Goal: Task Accomplishment & Management: Manage account settings

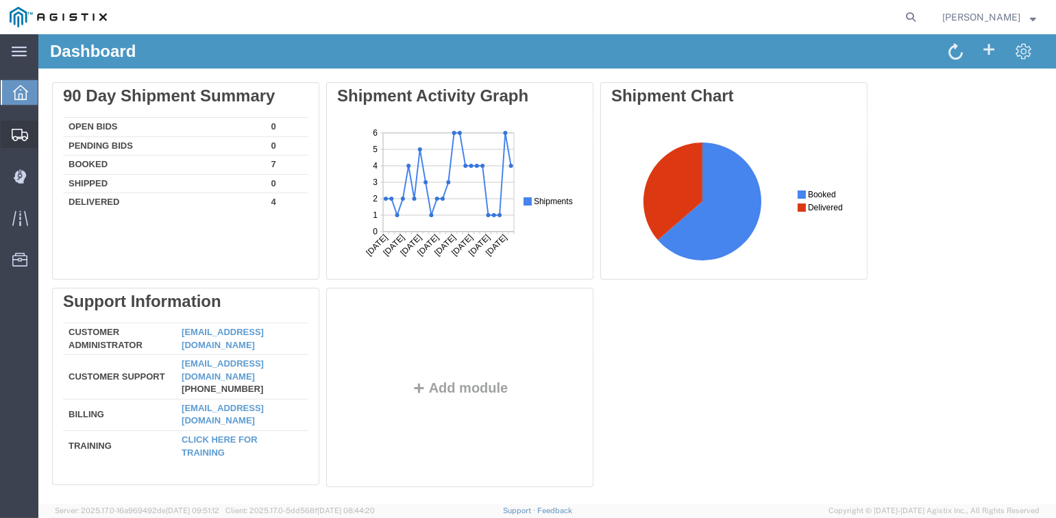
click at [47, 136] on span "Shipments" at bounding box center [43, 134] width 10 height 27
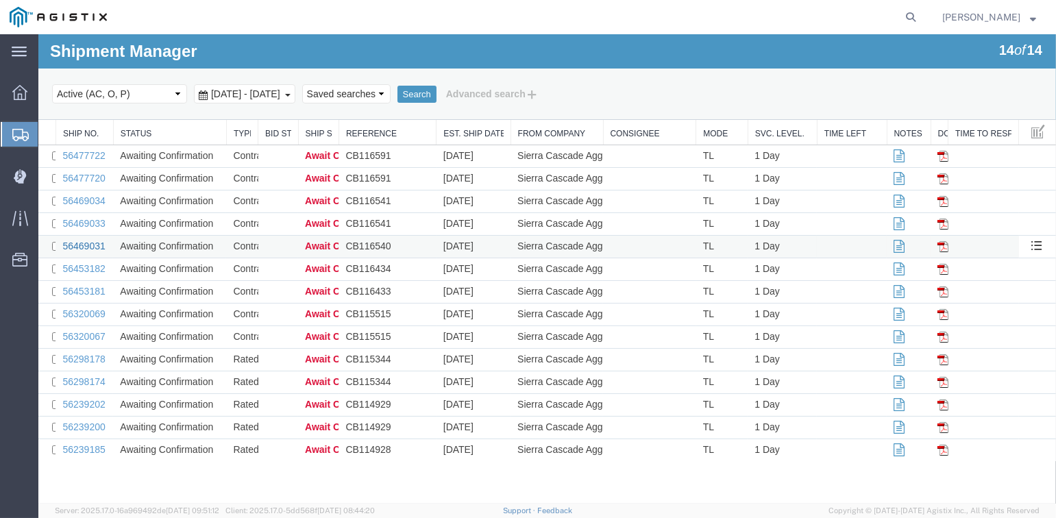
click at [89, 245] on link "56469031" at bounding box center [83, 245] width 42 height 11
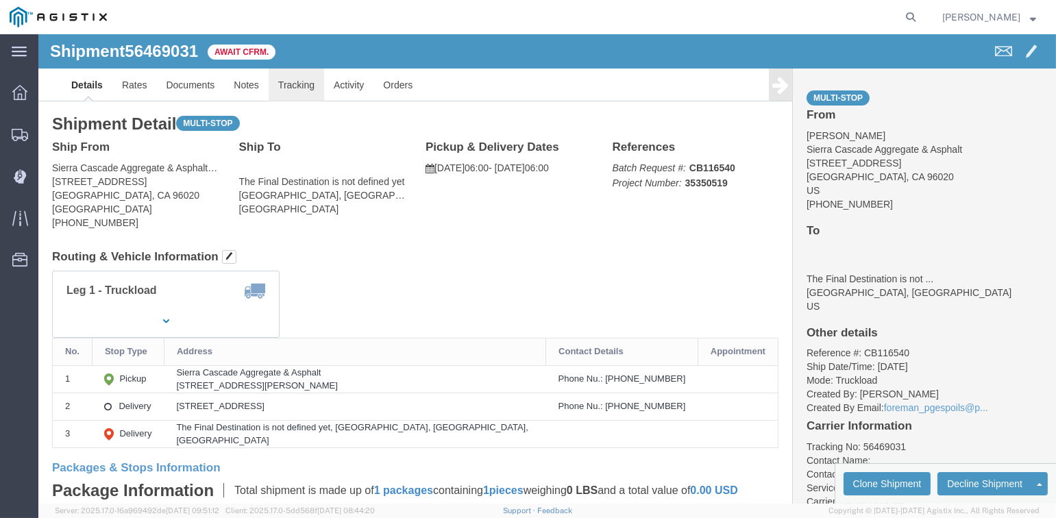
click link "Tracking"
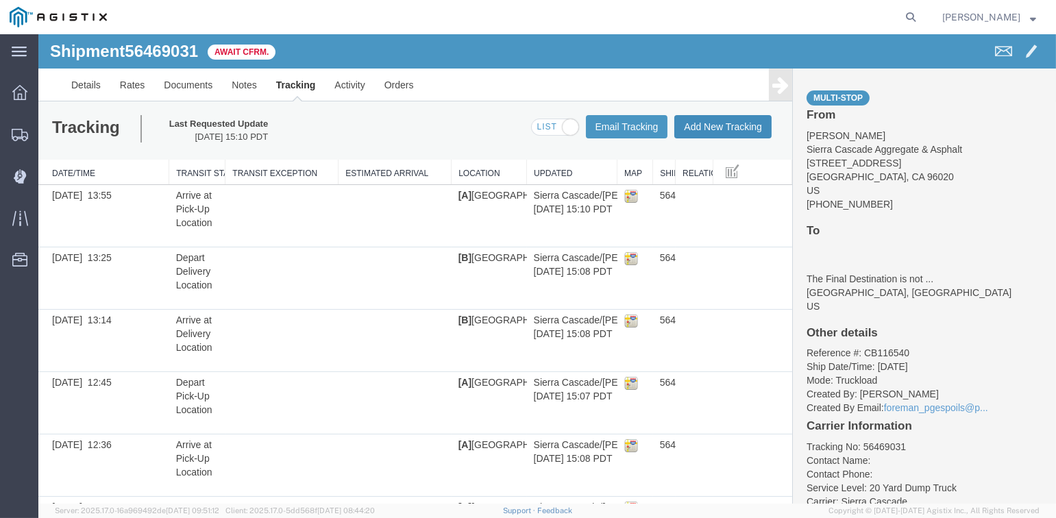
click at [706, 127] on button "Add New Tracking" at bounding box center [722, 126] width 97 height 23
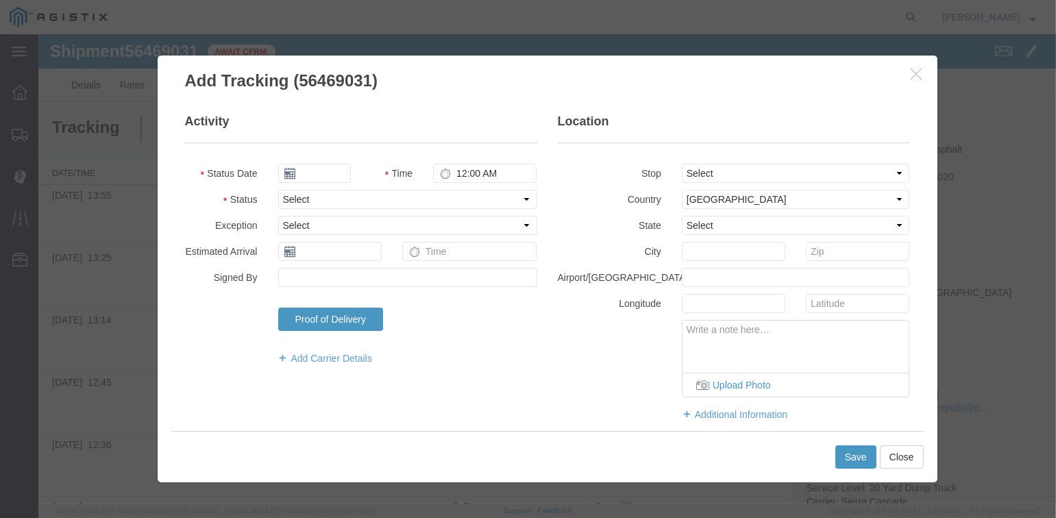
type input "[DATE]"
type input "3:00 PM"
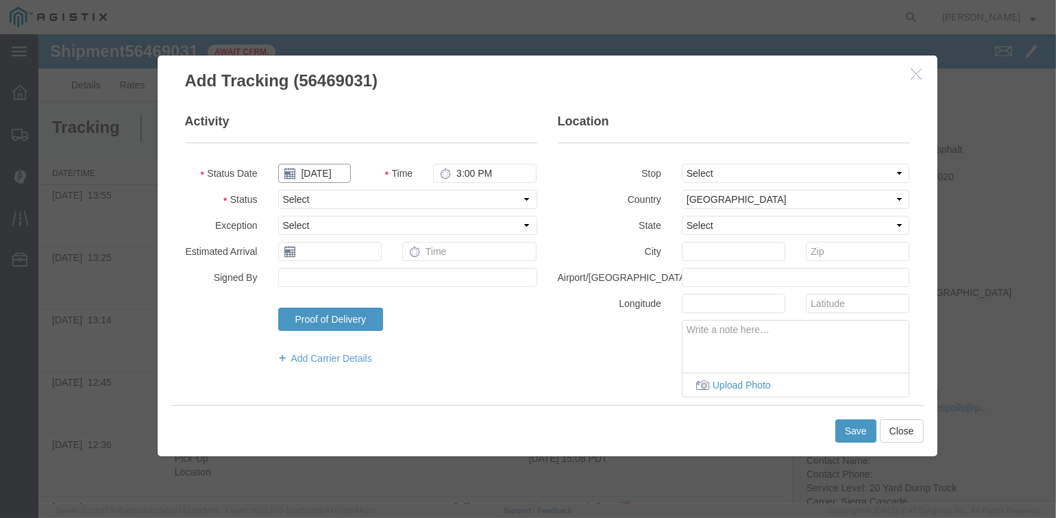
click at [317, 173] on input "[DATE]" at bounding box center [314, 173] width 73 height 19
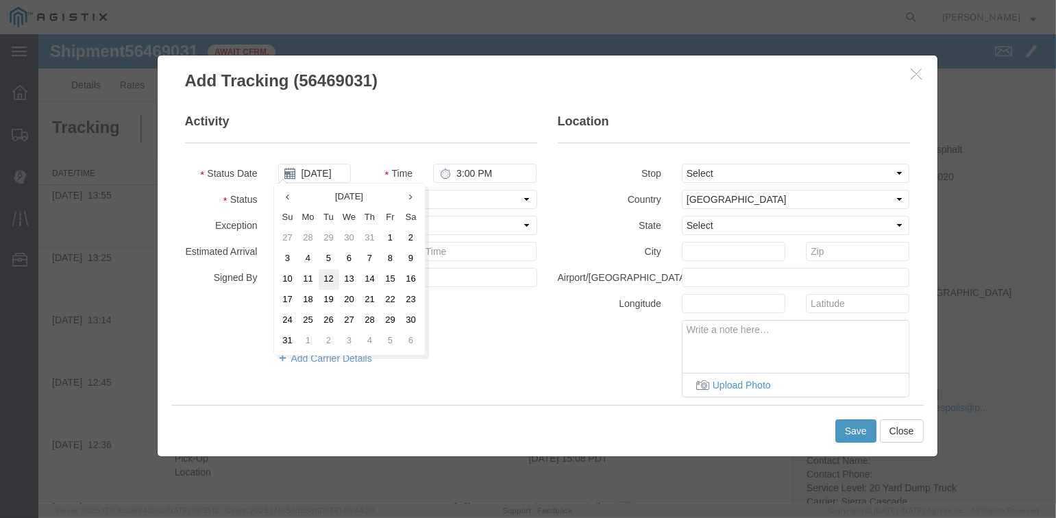
click at [328, 280] on td "12" at bounding box center [329, 279] width 21 height 21
type input "[DATE]"
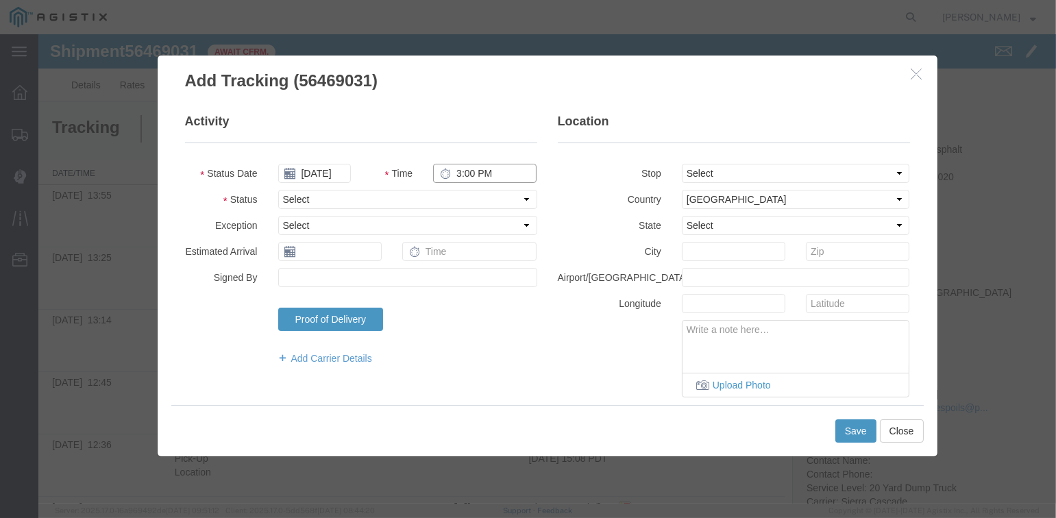
click at [456, 172] on input "3:00 PM" at bounding box center [484, 173] width 103 height 19
type input "1:25 PM"
click at [345, 199] on select "Select Arrival Notice Available Arrival Notice Imported Arrive at Delivery Loca…" at bounding box center [407, 199] width 259 height 19
select select "BREAKSTART"
click at [278, 190] on select "Select Arrival Notice Available Arrival Notice Imported Arrive at Delivery Loca…" at bounding box center [407, 199] width 259 height 19
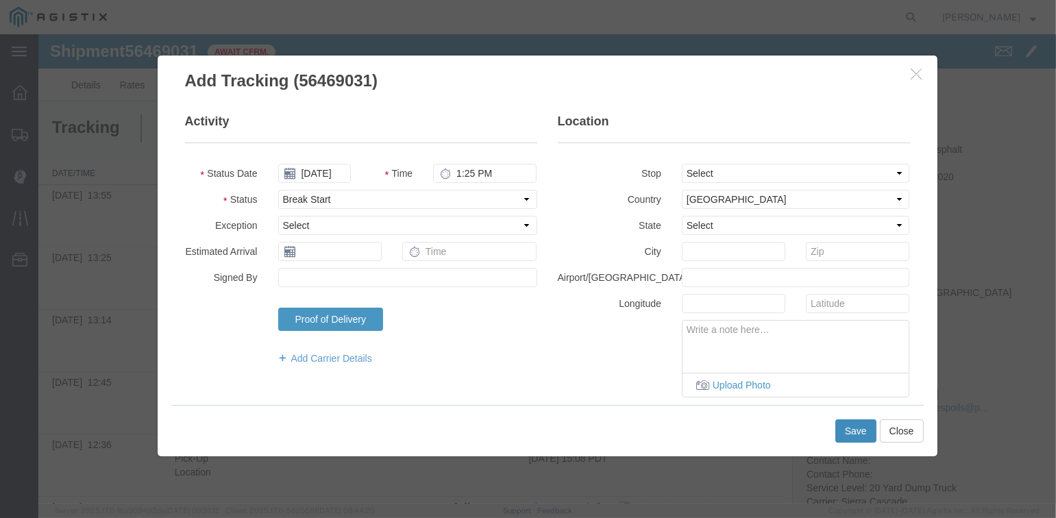
click at [845, 437] on button "Save" at bounding box center [855, 430] width 41 height 23
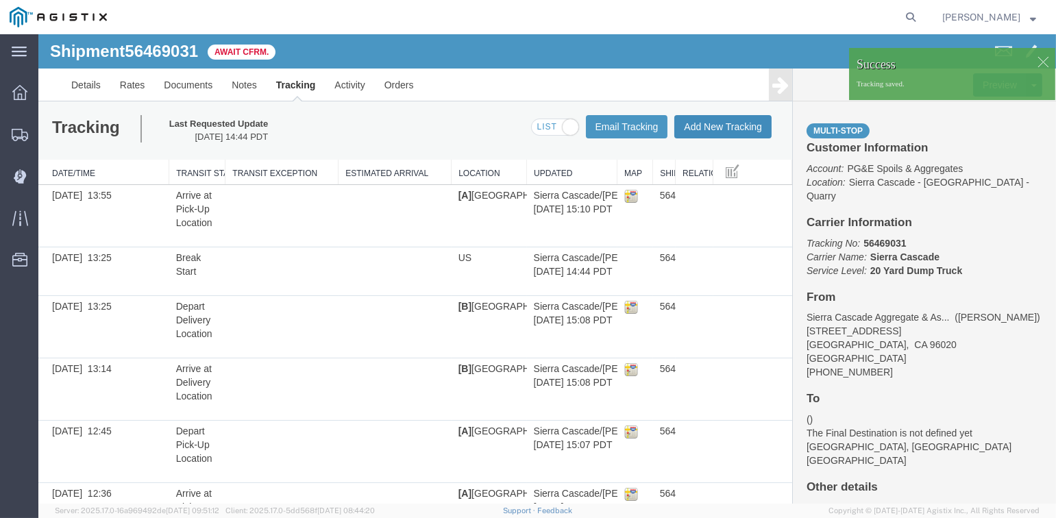
click at [726, 129] on button "Add New Tracking" at bounding box center [722, 126] width 97 height 23
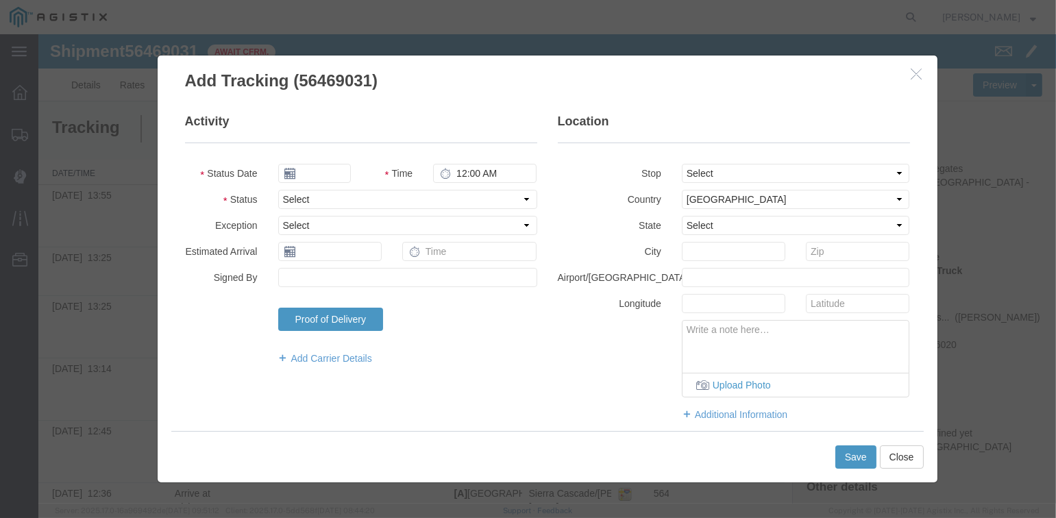
type input "[DATE]"
type input "3:00 PM"
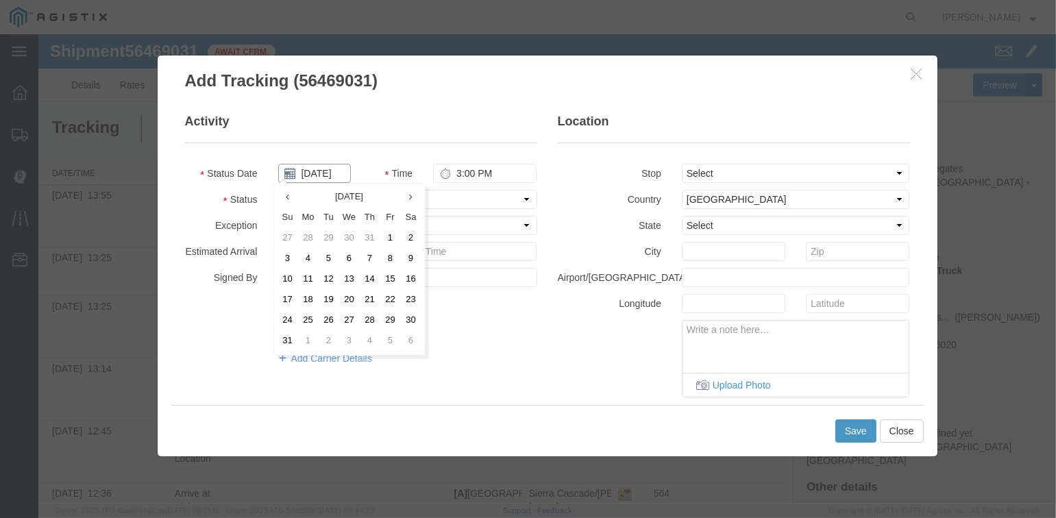
click at [316, 172] on input "[DATE]" at bounding box center [314, 173] width 73 height 19
click at [325, 277] on td "12" at bounding box center [329, 279] width 21 height 21
type input "[DATE]"
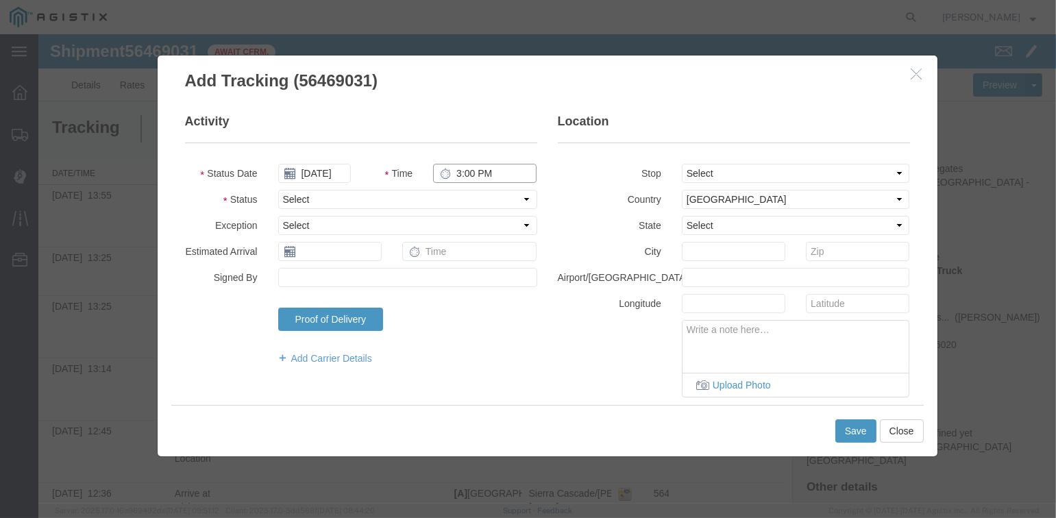
click at [452, 169] on input "3:00 PM" at bounding box center [484, 173] width 103 height 19
type input "1:55 PM"
click at [388, 203] on select "Select Arrival Notice Available Arrival Notice Imported Arrive at Delivery Loca…" at bounding box center [407, 199] width 259 height 19
select select "BREAKSTART"
click at [278, 190] on select "Select Arrival Notice Available Arrival Notice Imported Arrive at Delivery Loca…" at bounding box center [407, 199] width 259 height 19
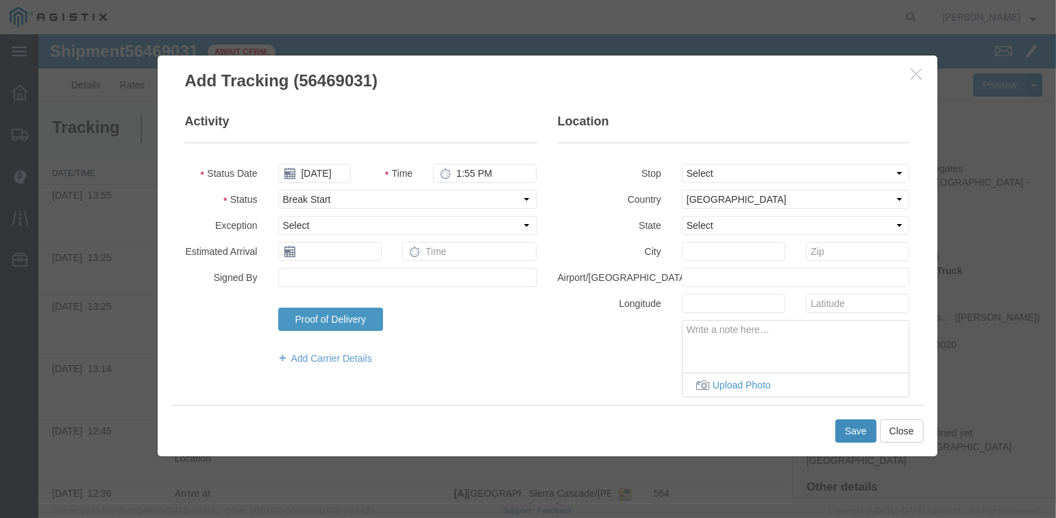
click at [850, 429] on button "Save" at bounding box center [855, 430] width 41 height 23
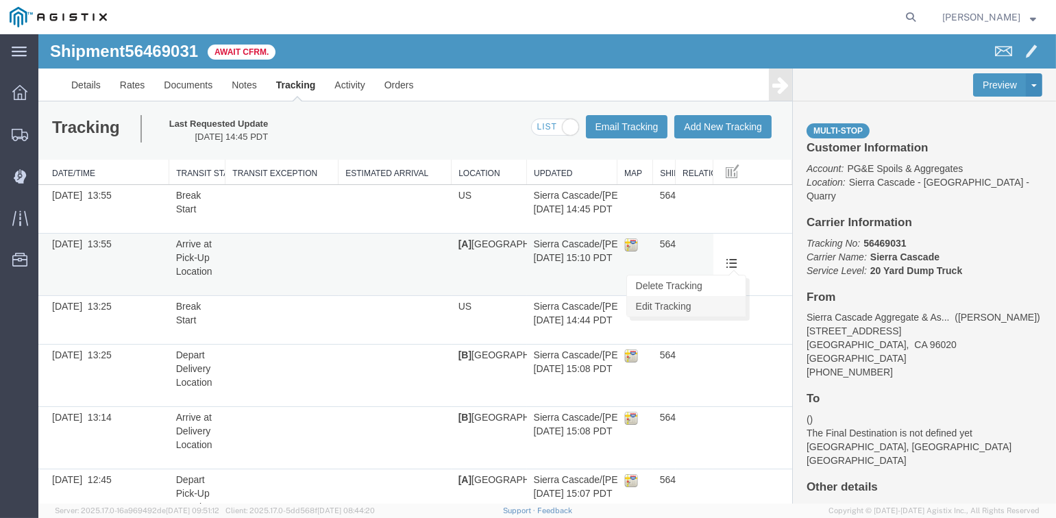
click at [665, 306] on link "Edit Tracking" at bounding box center [686, 306] width 119 height 21
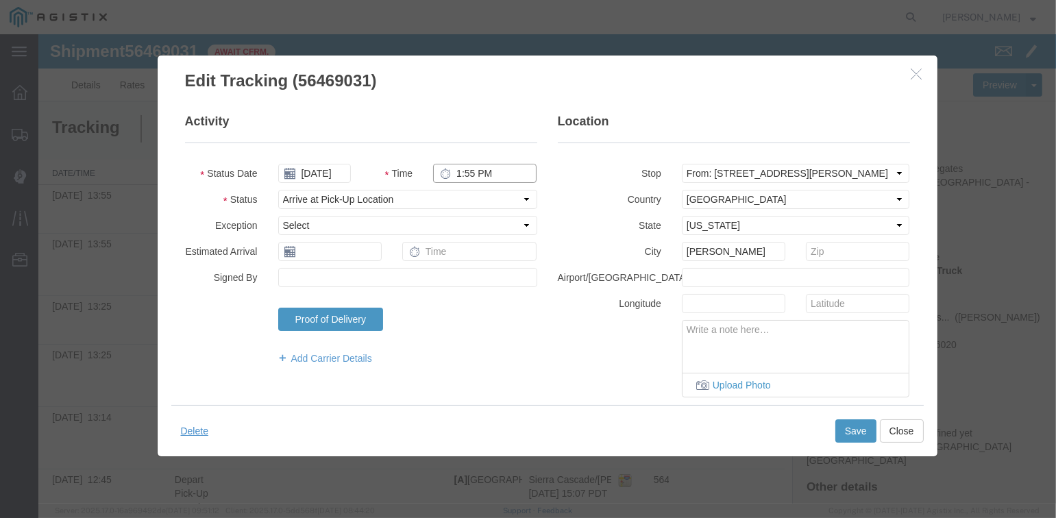
click at [460, 171] on input "1:55 PM" at bounding box center [484, 173] width 103 height 19
type input "2:25 PM"
click at [857, 432] on button "Save" at bounding box center [855, 430] width 41 height 23
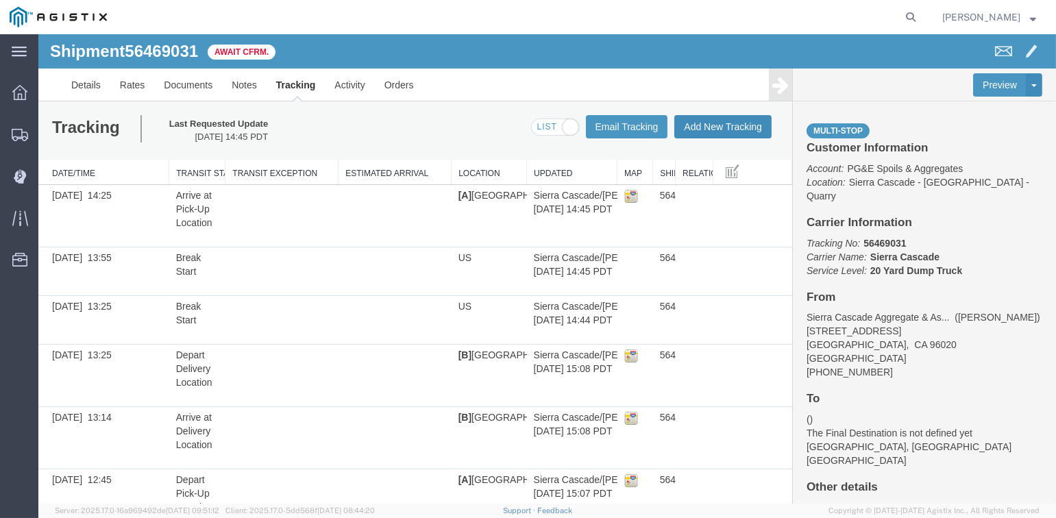
click at [715, 127] on button "Add New Tracking" at bounding box center [722, 126] width 97 height 23
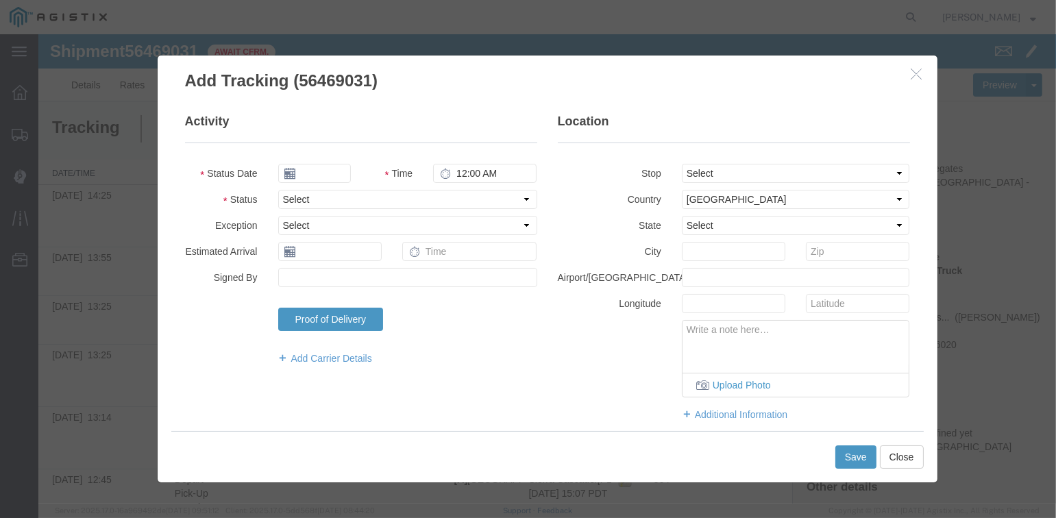
type input "[DATE]"
type input "3:00 PM"
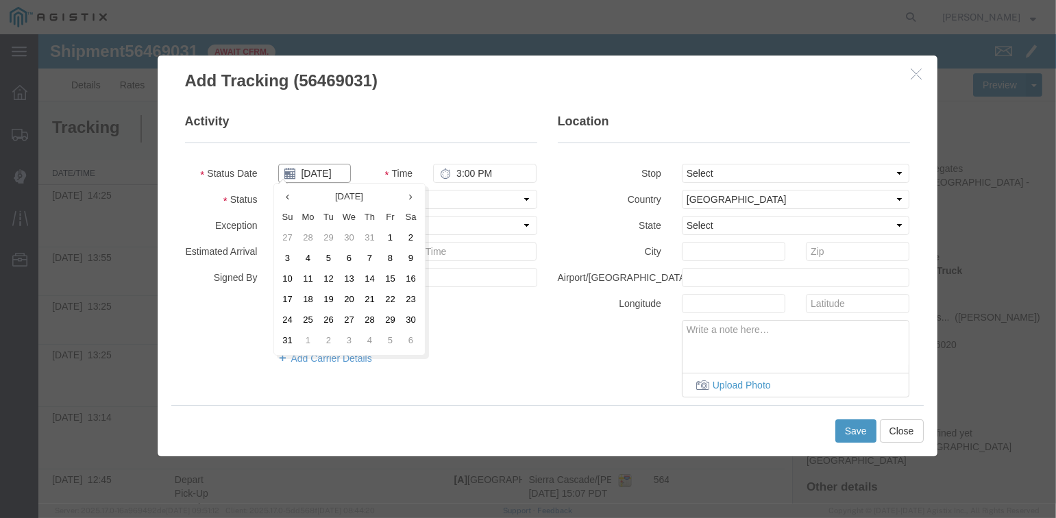
click at [312, 171] on input "[DATE]" at bounding box center [314, 173] width 73 height 19
click at [330, 278] on td "12" at bounding box center [329, 279] width 21 height 21
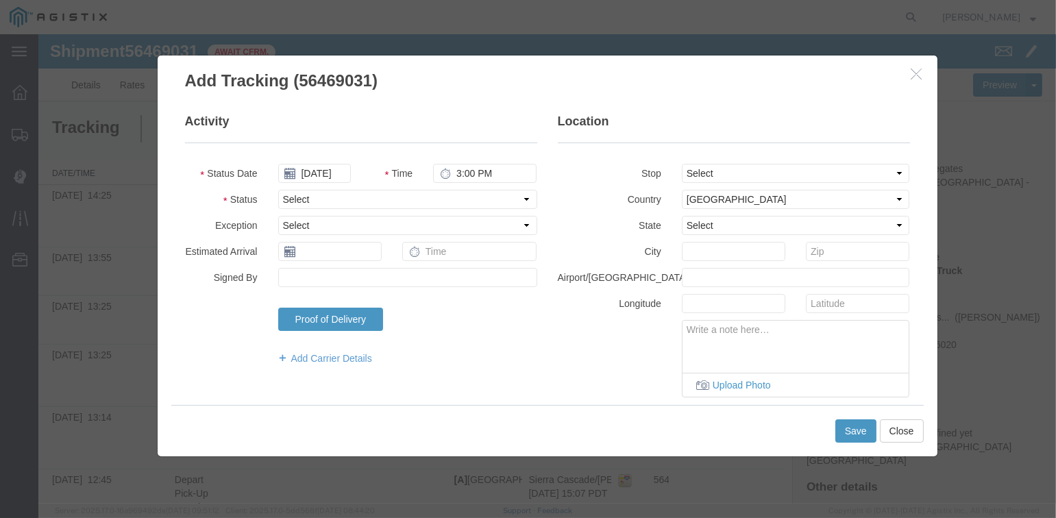
type input "[DATE]"
click at [458, 175] on input "3:00 PM" at bounding box center [484, 173] width 103 height 19
type input "2:31 PM"
click at [304, 195] on select "Select Arrival Notice Available Arrival Notice Imported Arrive at Delivery Loca…" at bounding box center [407, 199] width 259 height 19
select select "DPTPULOC"
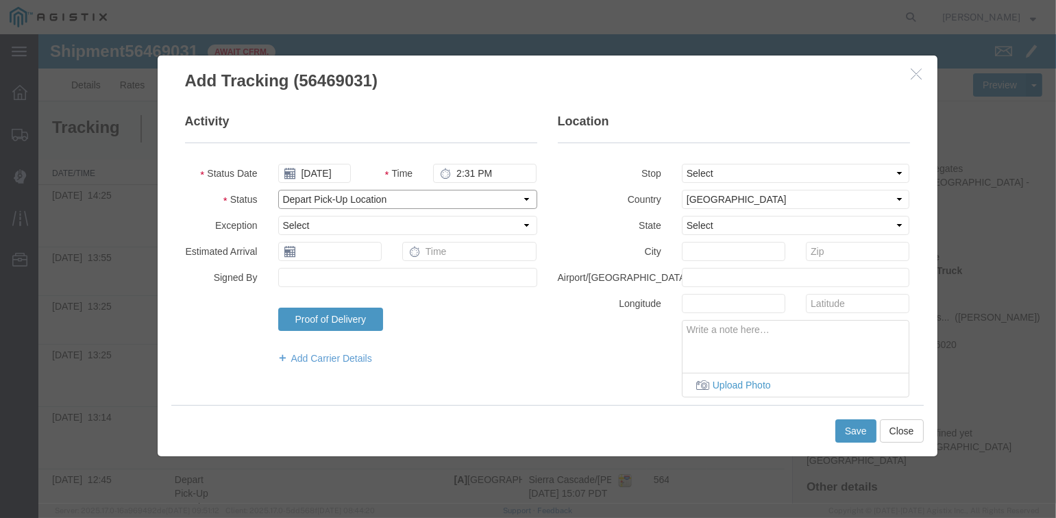
click at [278, 190] on select "Select Arrival Notice Available Arrival Notice Imported Arrive at Delivery Loca…" at bounding box center [407, 199] width 259 height 19
click at [728, 172] on select "Select From: [STREET_ADDRESS][PERSON_NAME] Stop 2: [STREET_ADDRESS] To: The Fin…" at bounding box center [796, 173] width 228 height 19
select select "{"pickupDeliveryInfoId": "122224943","pickupOrDelivery": "P","stopNum": "1","lo…"
click at [682, 164] on select "Select From: [STREET_ADDRESS][PERSON_NAME] Stop 2: [STREET_ADDRESS] To: The Fin…" at bounding box center [796, 173] width 228 height 19
select select "CA"
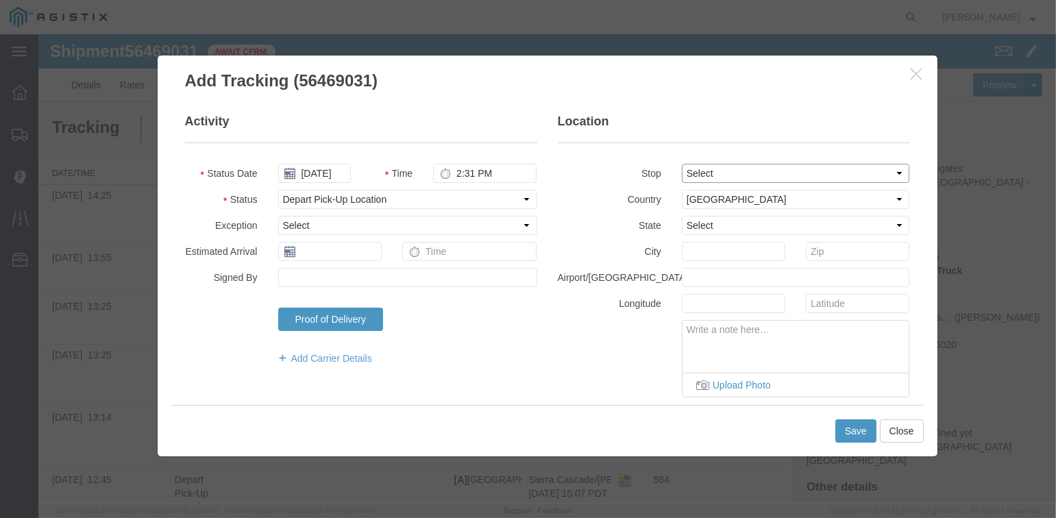
type input "[PERSON_NAME]"
click at [850, 423] on button "Save" at bounding box center [855, 430] width 41 height 23
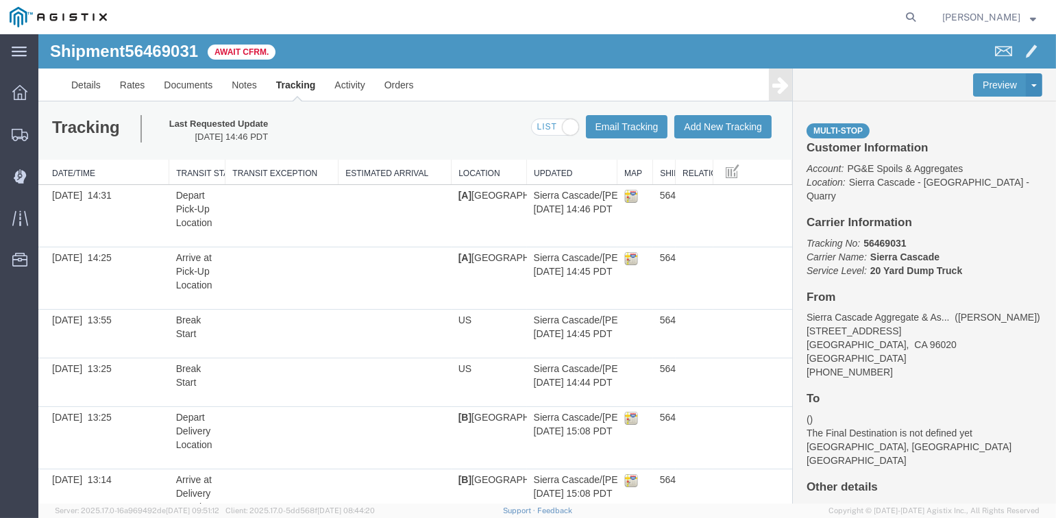
click at [774, 90] on icon at bounding box center [780, 84] width 16 height 19
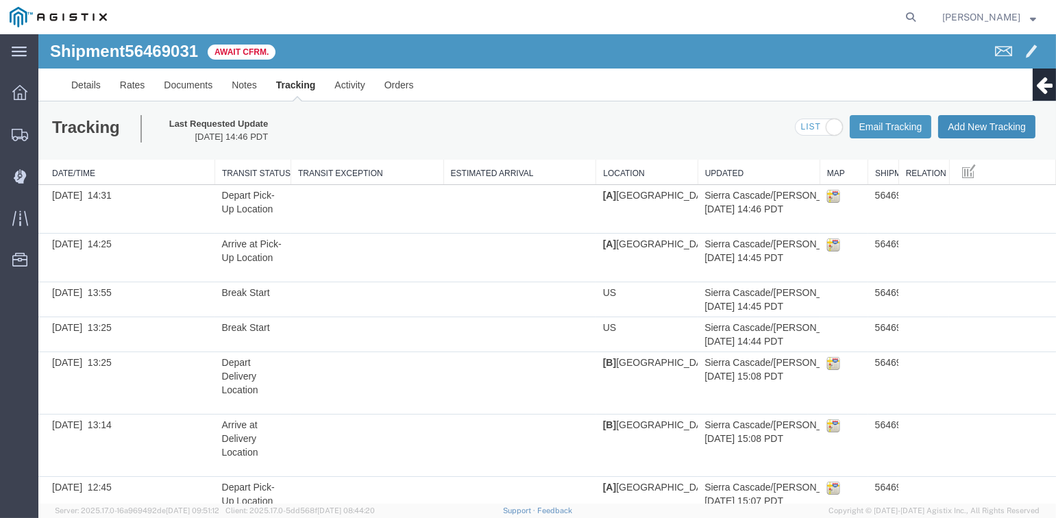
click at [961, 126] on button "Add New Tracking" at bounding box center [986, 126] width 97 height 23
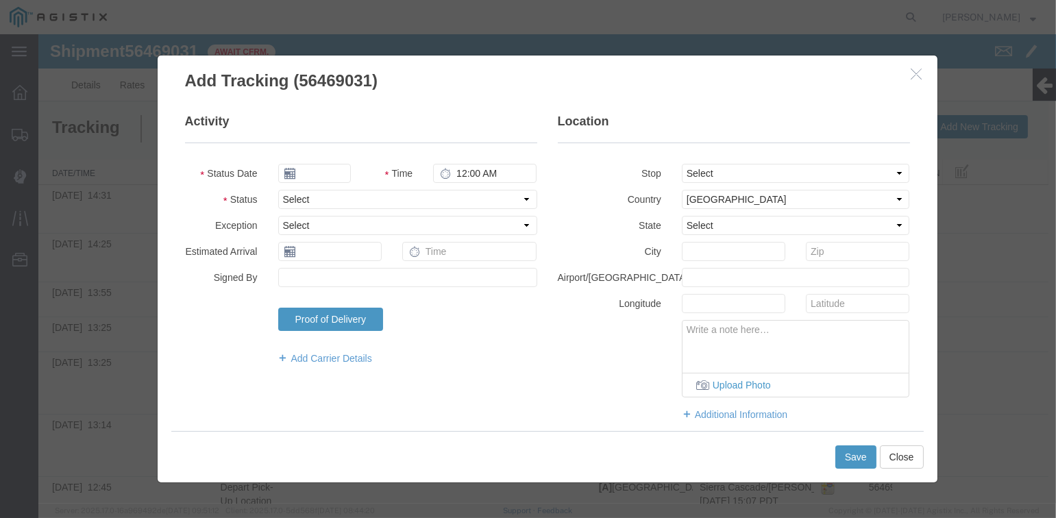
type input "[DATE]"
type input "3:00 PM"
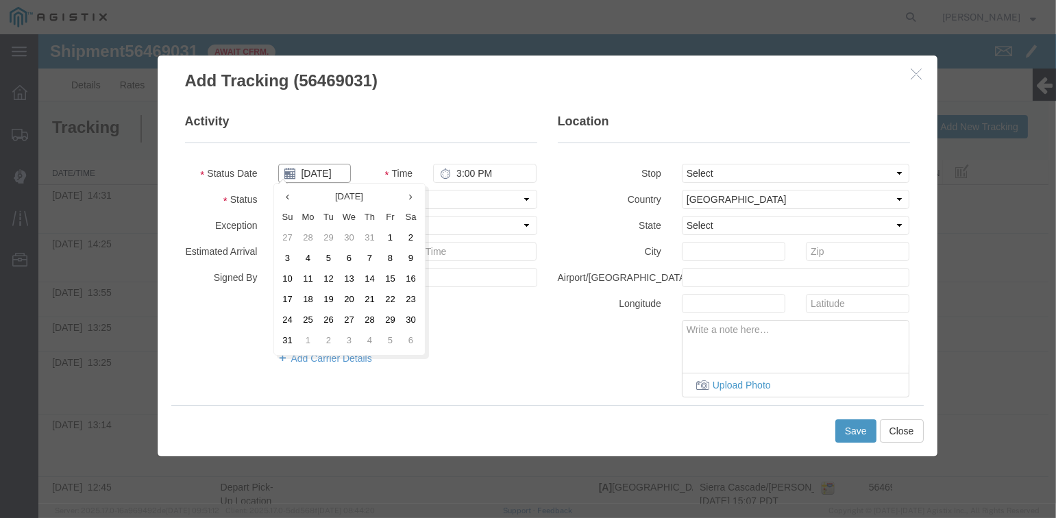
click at [315, 171] on input "[DATE]" at bounding box center [314, 173] width 73 height 19
click at [325, 281] on td "12" at bounding box center [329, 279] width 21 height 21
type input "[DATE]"
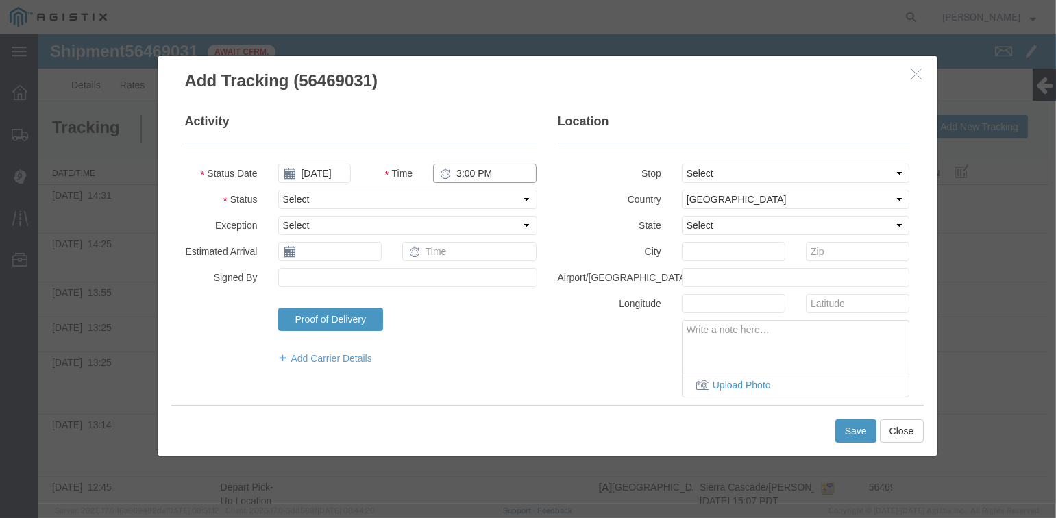
click at [466, 171] on input "3:00 PM" at bounding box center [484, 173] width 103 height 19
type input "3:01 PM"
click at [348, 196] on select "Select Arrival Notice Available Arrival Notice Imported Arrive at Delivery Loca…" at bounding box center [407, 199] width 259 height 19
select select "ARVDLVLOC"
click at [278, 190] on select "Select Arrival Notice Available Arrival Notice Imported Arrive at Delivery Loca…" at bounding box center [407, 199] width 259 height 19
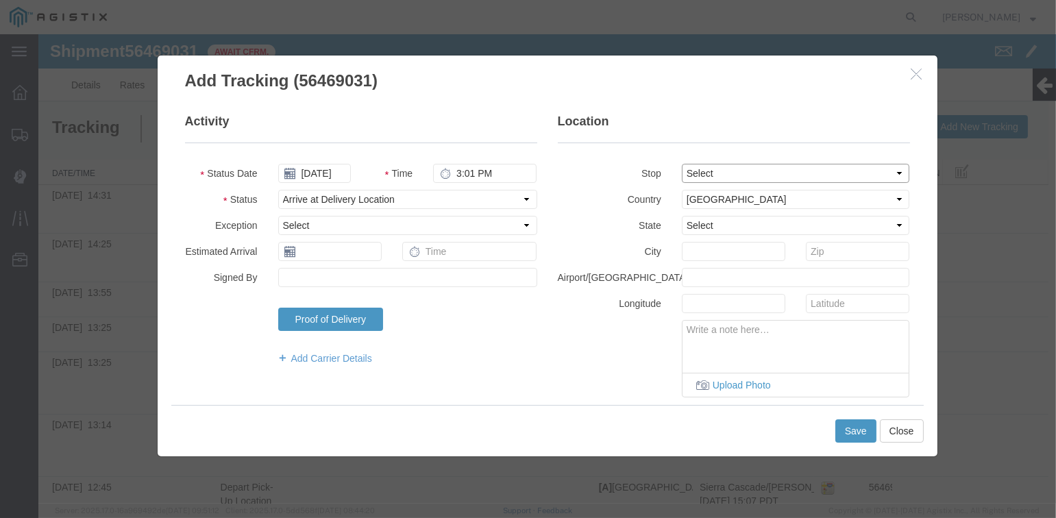
click at [719, 175] on select "Select From: [STREET_ADDRESS][PERSON_NAME] Stop 2: [STREET_ADDRESS] To: The Fin…" at bounding box center [796, 173] width 228 height 19
select select "{"pickupDeliveryInfoId": "122224944","pickupOrDelivery": "D","stopNum": "2","lo…"
click at [682, 164] on select "Select From: [STREET_ADDRESS][PERSON_NAME] Stop 2: [STREET_ADDRESS] To: The Fin…" at bounding box center [796, 173] width 228 height 19
select select "CA"
type input "[GEOGRAPHIC_DATA]"
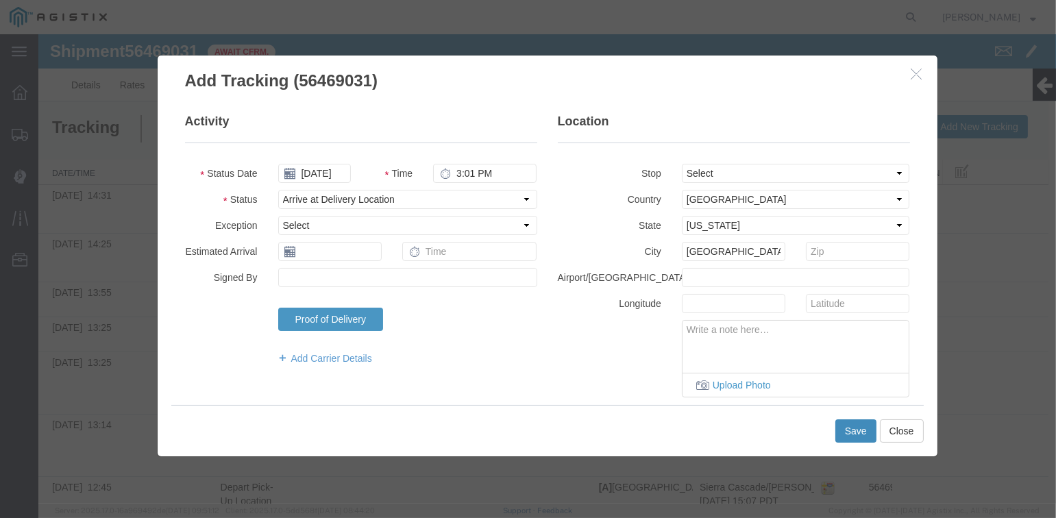
click at [848, 432] on button "Save" at bounding box center [855, 430] width 41 height 23
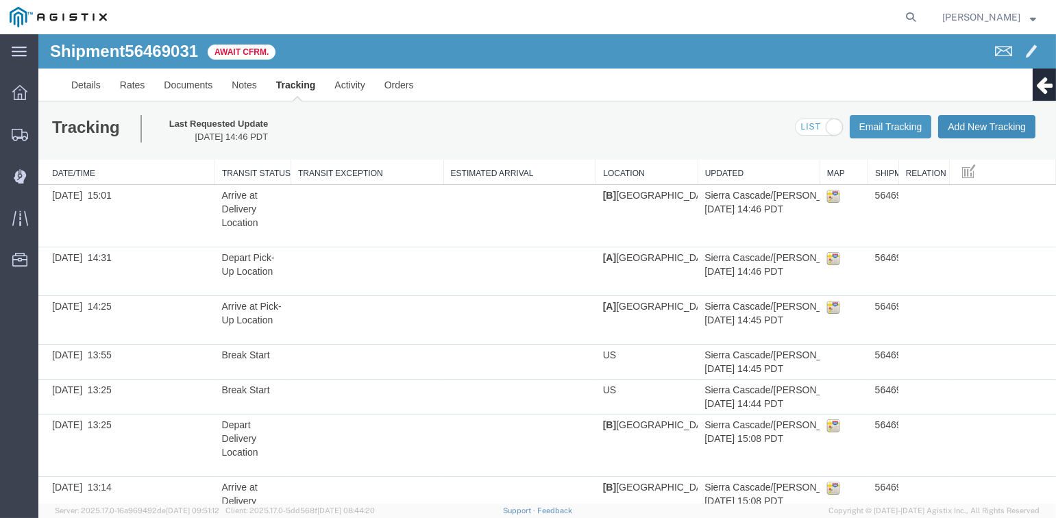
click at [965, 129] on button "Add New Tracking" at bounding box center [986, 126] width 97 height 23
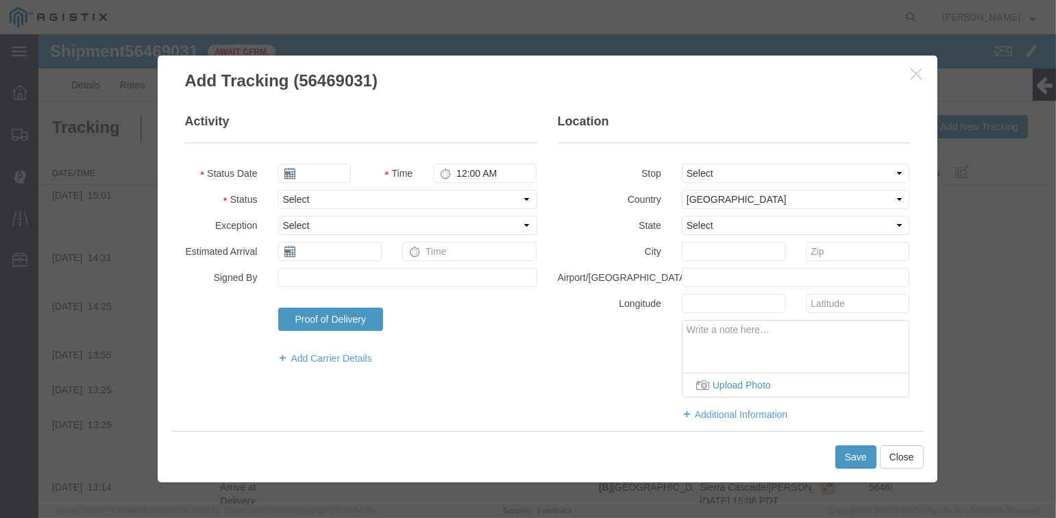
type input "[DATE]"
type input "3:00 PM"
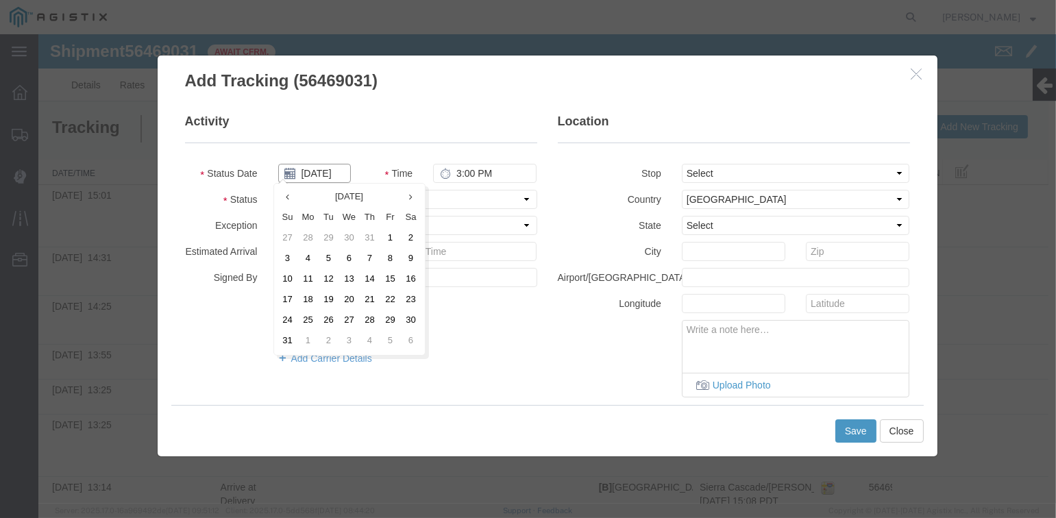
click at [317, 171] on input "[DATE]" at bounding box center [314, 173] width 73 height 19
drag, startPoint x: 331, startPoint y: 277, endPoint x: 461, endPoint y: 172, distance: 167.6
click at [332, 276] on td "12" at bounding box center [329, 279] width 21 height 21
type input "[DATE]"
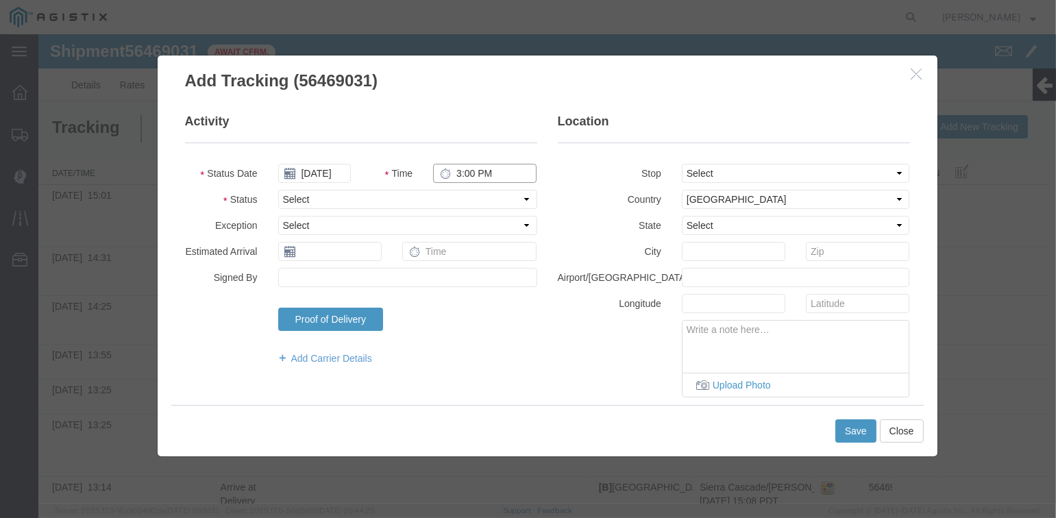
click at [452, 171] on input "3:00 PM" at bounding box center [484, 173] width 103 height 19
type input "3:15 PM"
click at [701, 173] on select "Select From: [STREET_ADDRESS][PERSON_NAME] Stop 2: [STREET_ADDRESS] To: The Fin…" at bounding box center [796, 173] width 228 height 19
select select "{"pickupDeliveryInfoId": "122224944","pickupOrDelivery": "D","stopNum": "2","lo…"
click at [682, 164] on select "Select From: [STREET_ADDRESS][PERSON_NAME] Stop 2: [STREET_ADDRESS] To: The Fin…" at bounding box center [796, 173] width 228 height 19
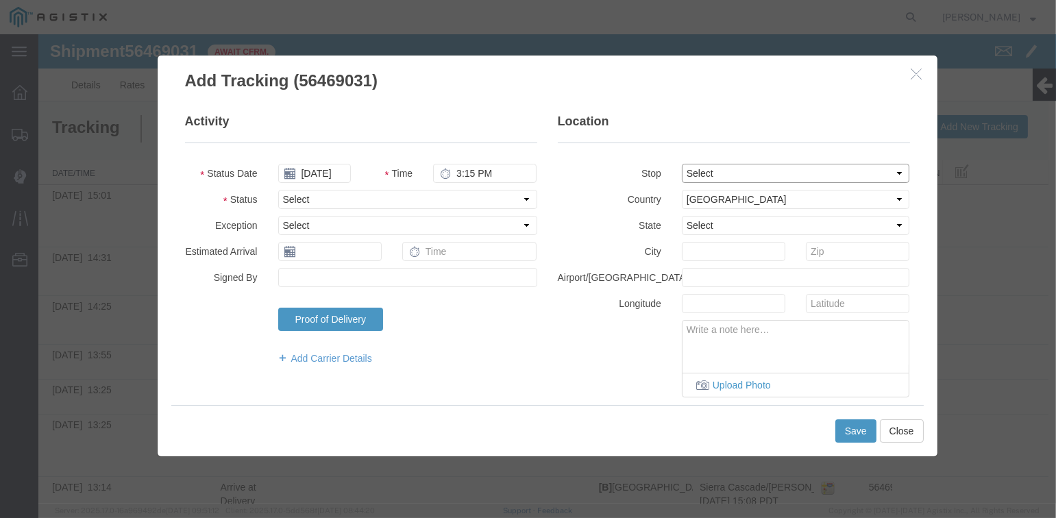
select select "CA"
type input "[GEOGRAPHIC_DATA]"
click at [328, 198] on select "Select Arrival Notice Available Arrival Notice Imported Arrive at Delivery Loca…" at bounding box center [407, 199] width 259 height 19
select select "DPTDLVLOC"
click at [278, 190] on select "Select Arrival Notice Available Arrival Notice Imported Arrive at Delivery Loca…" at bounding box center [407, 199] width 259 height 19
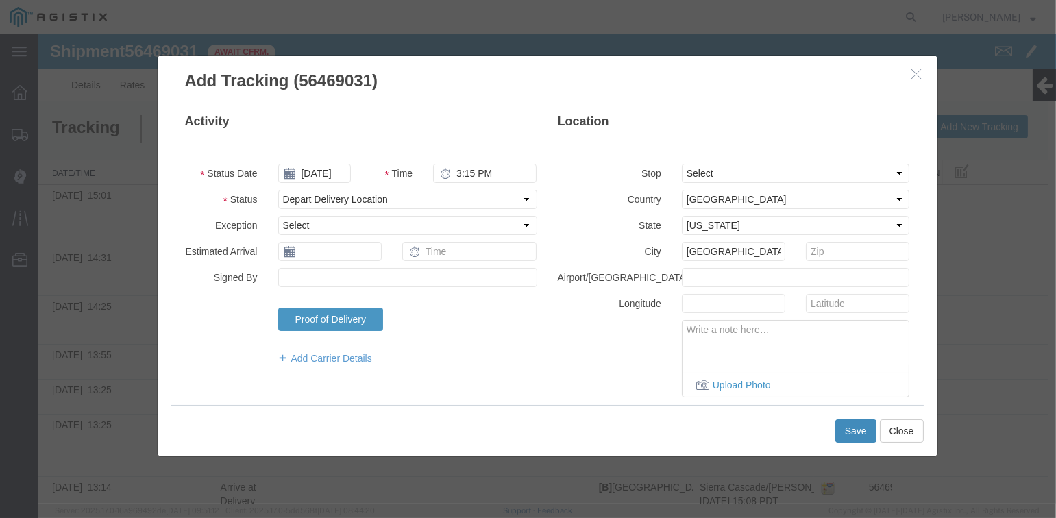
click at [844, 430] on button "Save" at bounding box center [855, 430] width 41 height 23
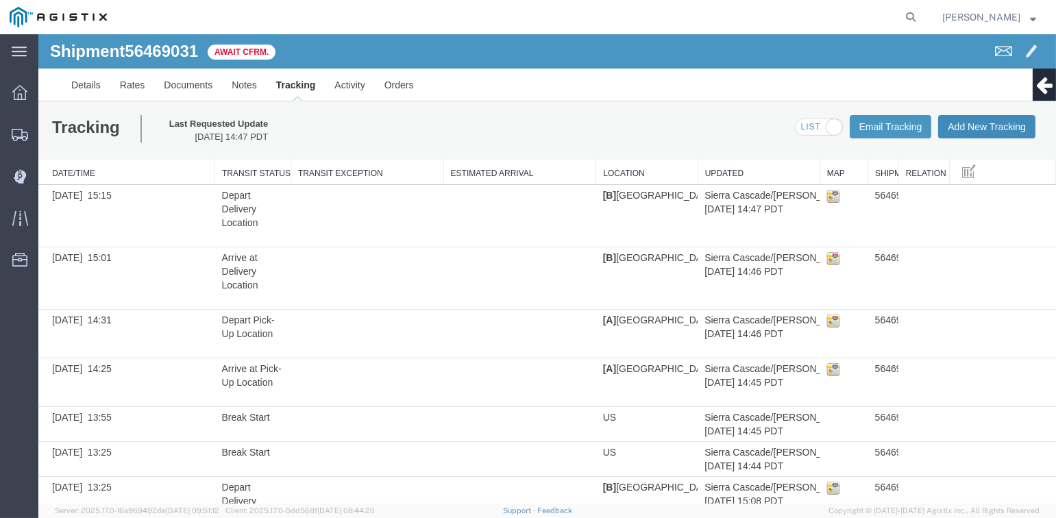
click at [996, 129] on button "Add New Tracking" at bounding box center [986, 126] width 97 height 23
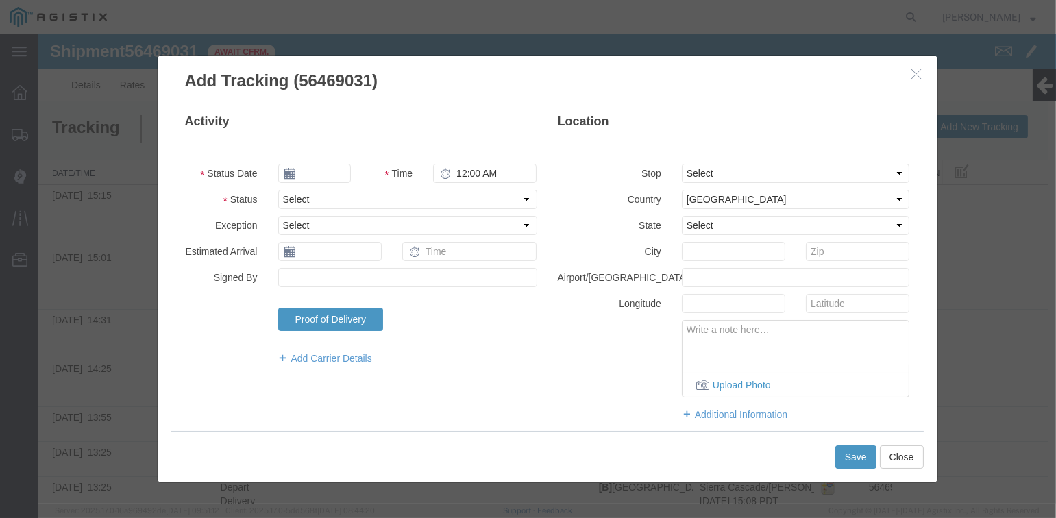
type input "[DATE]"
type input "3:00 PM"
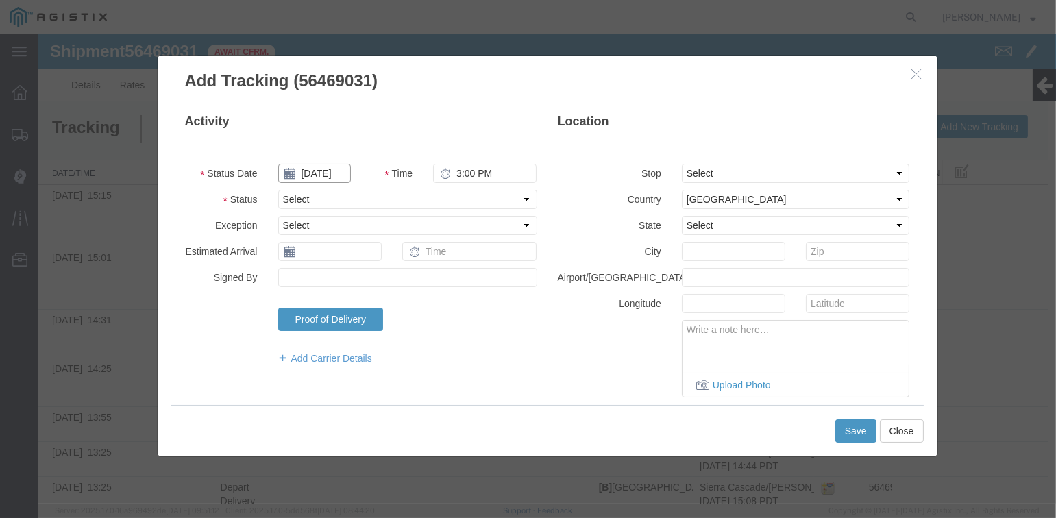
click at [312, 171] on input "[DATE]" at bounding box center [314, 173] width 73 height 19
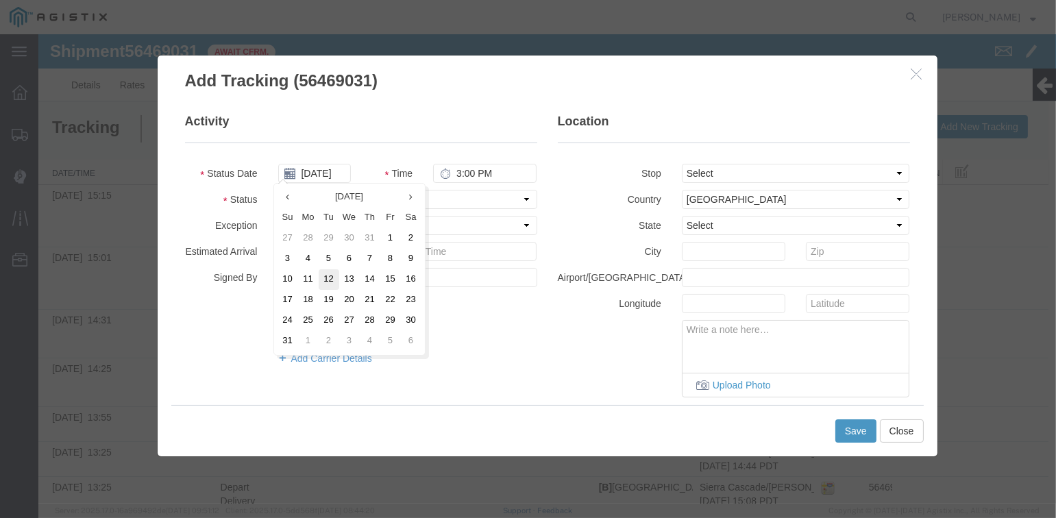
drag, startPoint x: 332, startPoint y: 280, endPoint x: 467, endPoint y: 174, distance: 170.8
click at [334, 277] on td "12" at bounding box center [329, 279] width 21 height 21
type input "[DATE]"
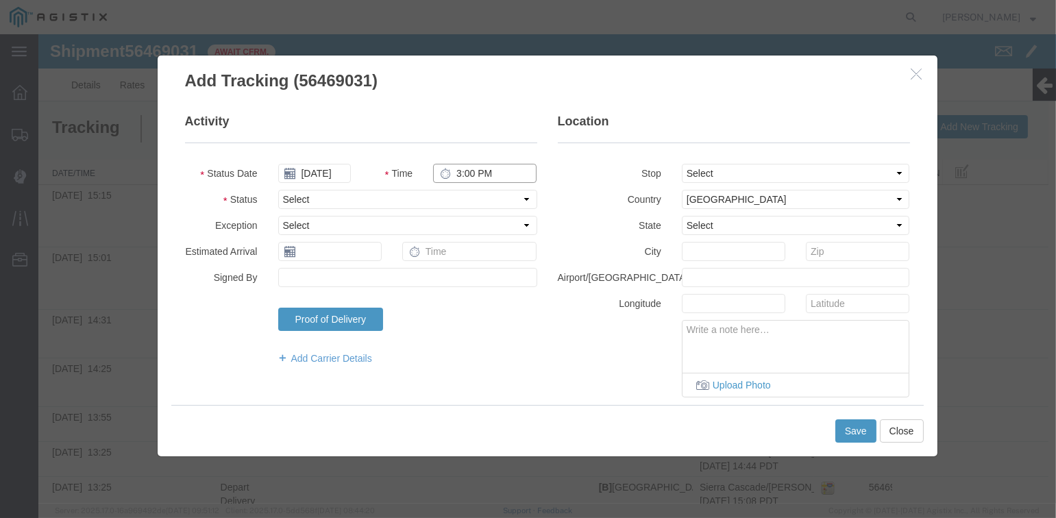
click at [456, 172] on input "3:00 PM" at bounding box center [484, 173] width 103 height 19
type input "3:46 PM"
click at [377, 200] on select "Select Arrival Notice Available Arrival Notice Imported Arrive at Delivery Loca…" at bounding box center [407, 199] width 259 height 19
select select "ARVPULOC"
click at [278, 190] on select "Select Arrival Notice Available Arrival Notice Imported Arrive at Delivery Loca…" at bounding box center [407, 199] width 259 height 19
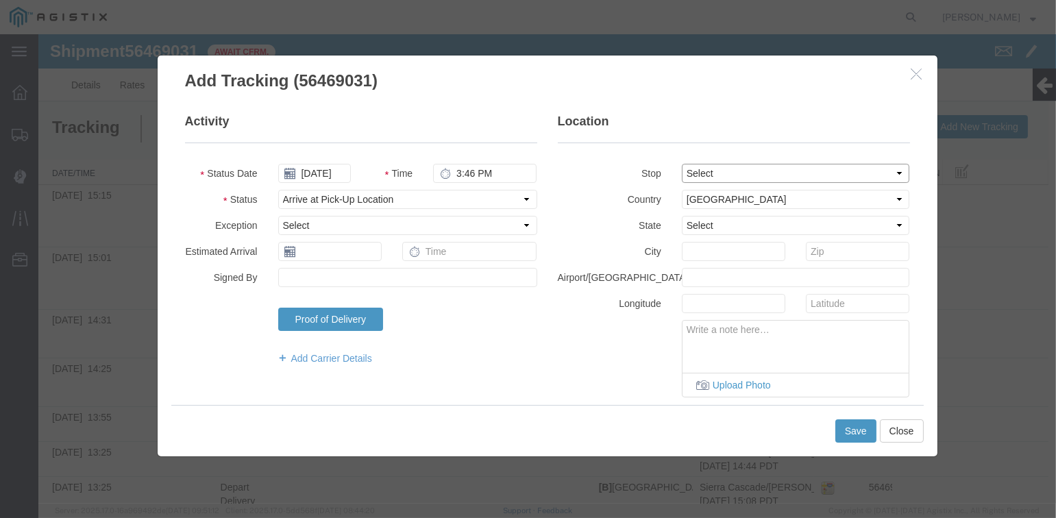
click at [707, 174] on select "Select From: [STREET_ADDRESS][PERSON_NAME] Stop 2: [STREET_ADDRESS] To: The Fin…" at bounding box center [796, 173] width 228 height 19
select select "{"pickupDeliveryInfoId": "122224943","pickupOrDelivery": "P","stopNum": "1","lo…"
click at [682, 164] on select "Select From: [STREET_ADDRESS][PERSON_NAME] Stop 2: [STREET_ADDRESS] To: The Fin…" at bounding box center [796, 173] width 228 height 19
select select "CA"
type input "[PERSON_NAME]"
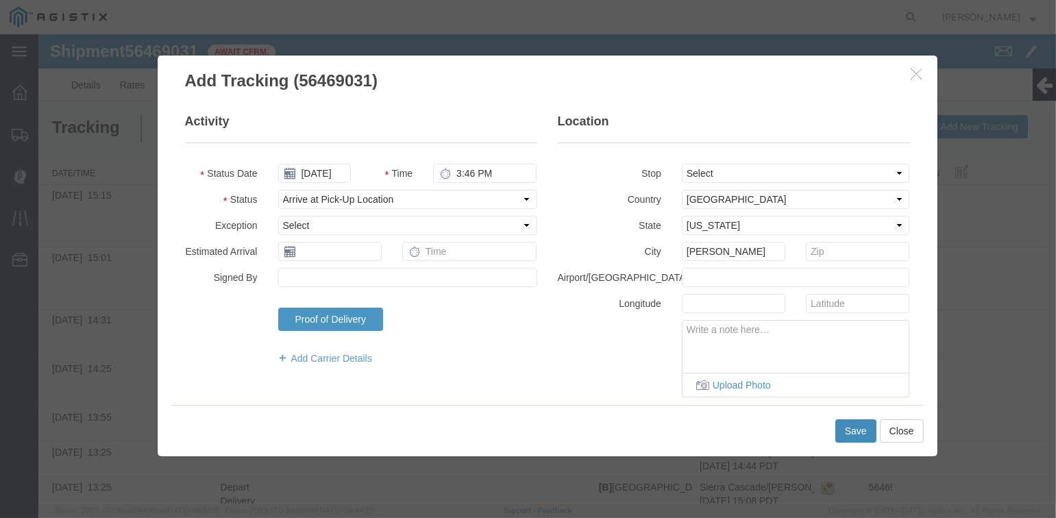
click at [856, 427] on button "Save" at bounding box center [855, 430] width 41 height 23
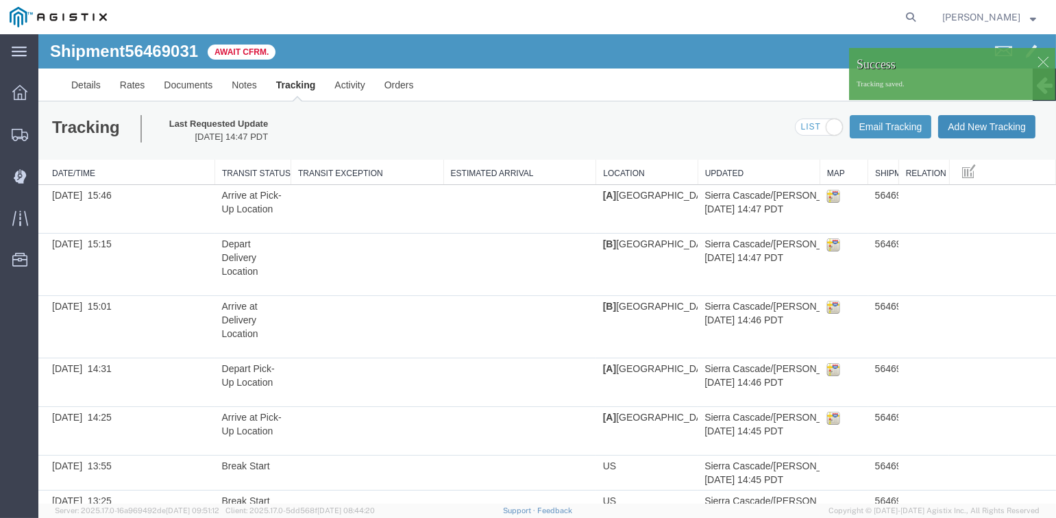
click at [956, 129] on button "Add New Tracking" at bounding box center [986, 126] width 97 height 23
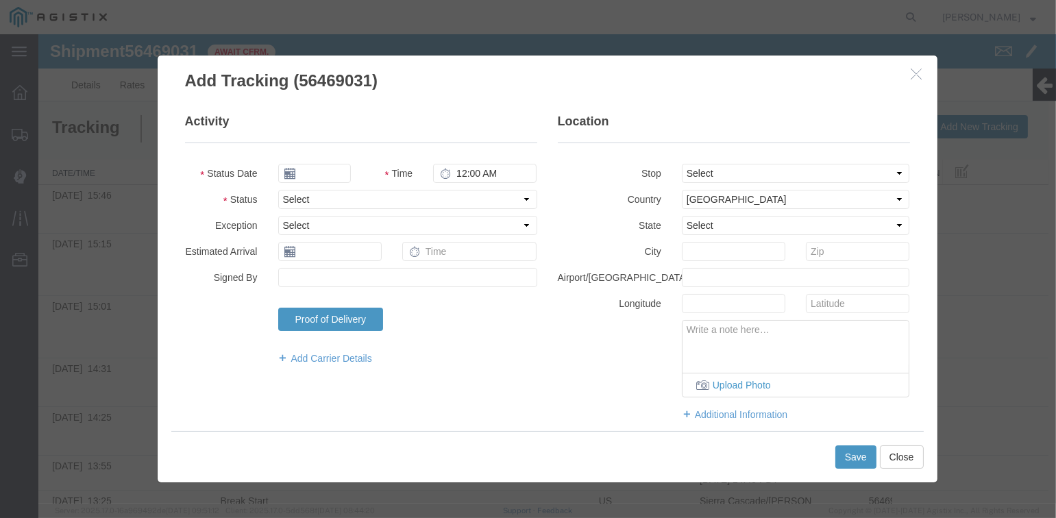
type input "[DATE]"
type input "3:00 PM"
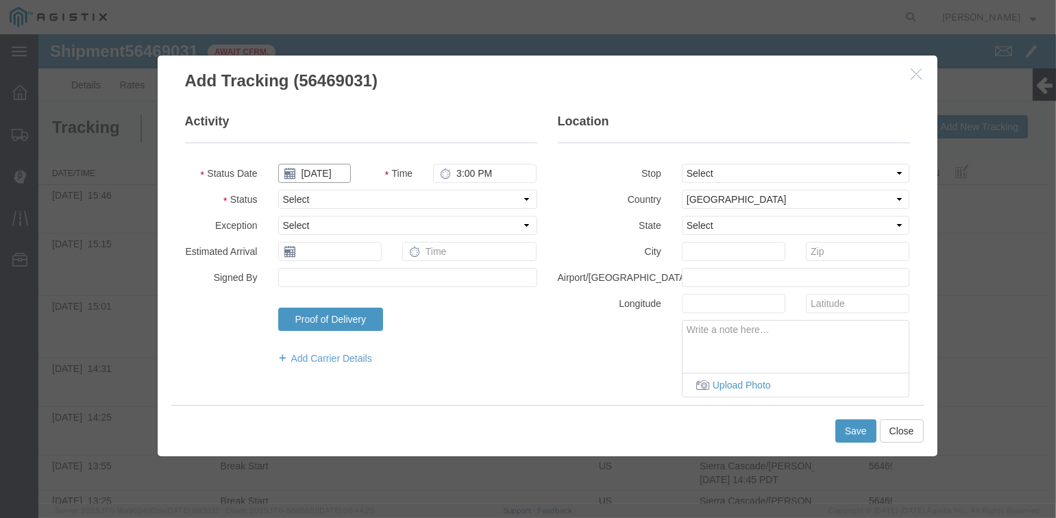
click at [314, 171] on input "[DATE]" at bounding box center [314, 173] width 73 height 19
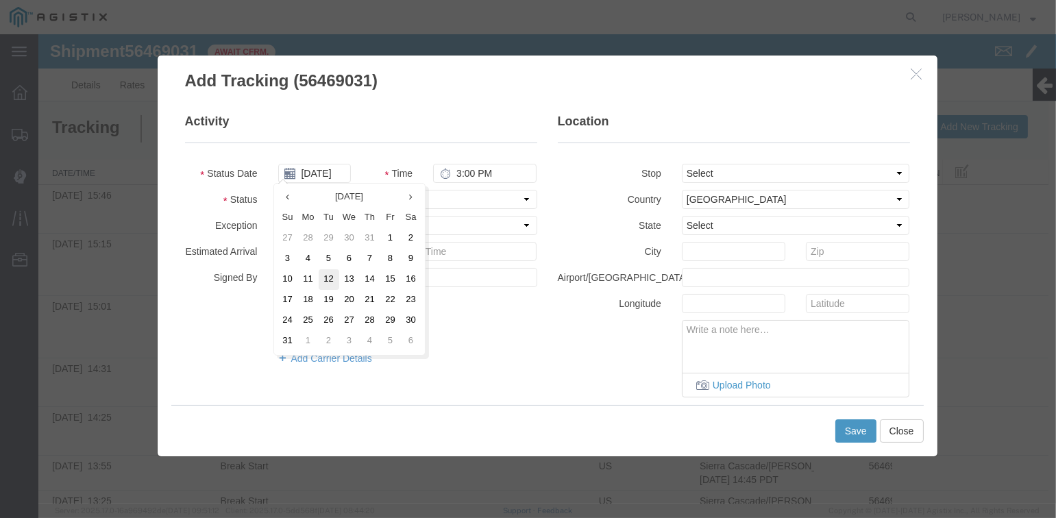
click at [328, 280] on td "12" at bounding box center [329, 279] width 21 height 21
type input "[DATE]"
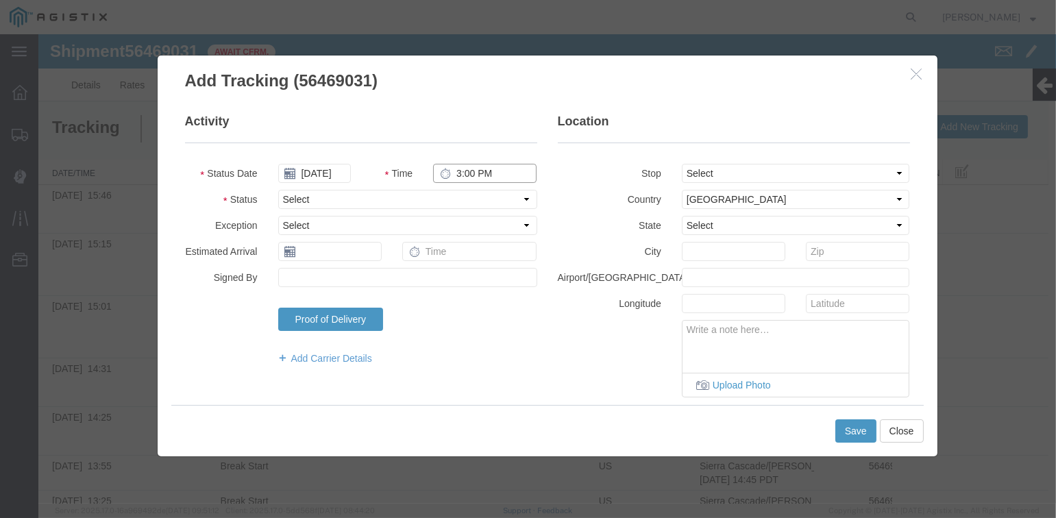
click at [451, 172] on input "3:00 PM" at bounding box center [484, 173] width 103 height 19
type input "3:53 PM"
click at [758, 169] on select "Select From: [STREET_ADDRESS][PERSON_NAME] Stop 2: [STREET_ADDRESS] To: The Fin…" at bounding box center [796, 173] width 228 height 19
select select "{"pickupDeliveryInfoId": "122224943","pickupOrDelivery": "P","stopNum": "1","lo…"
click at [682, 164] on select "Select From: [STREET_ADDRESS][PERSON_NAME] Stop 2: [STREET_ADDRESS] To: The Fin…" at bounding box center [796, 173] width 228 height 19
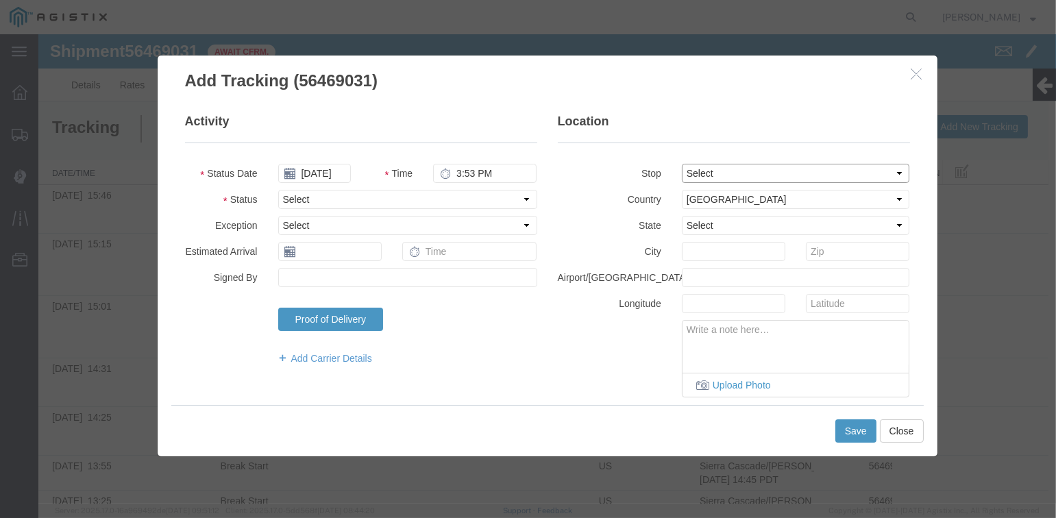
select select "CA"
type input "[PERSON_NAME]"
click at [483, 197] on select "Select Arrival Notice Available Arrival Notice Imported Arrive at Delivery Loca…" at bounding box center [407, 199] width 259 height 19
select select "DPTPULOC"
click at [278, 190] on select "Select Arrival Notice Available Arrival Notice Imported Arrive at Delivery Loca…" at bounding box center [407, 199] width 259 height 19
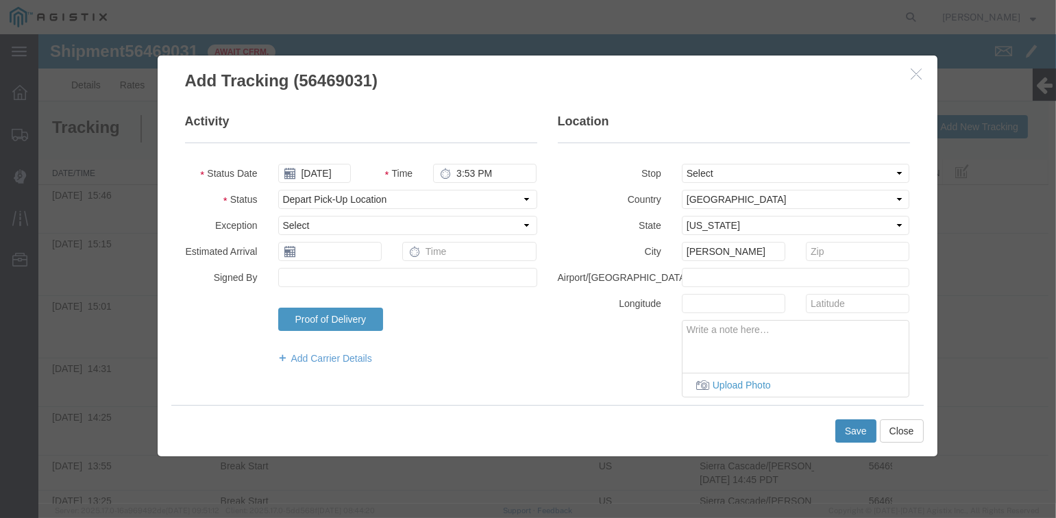
click at [850, 430] on button "Save" at bounding box center [855, 430] width 41 height 23
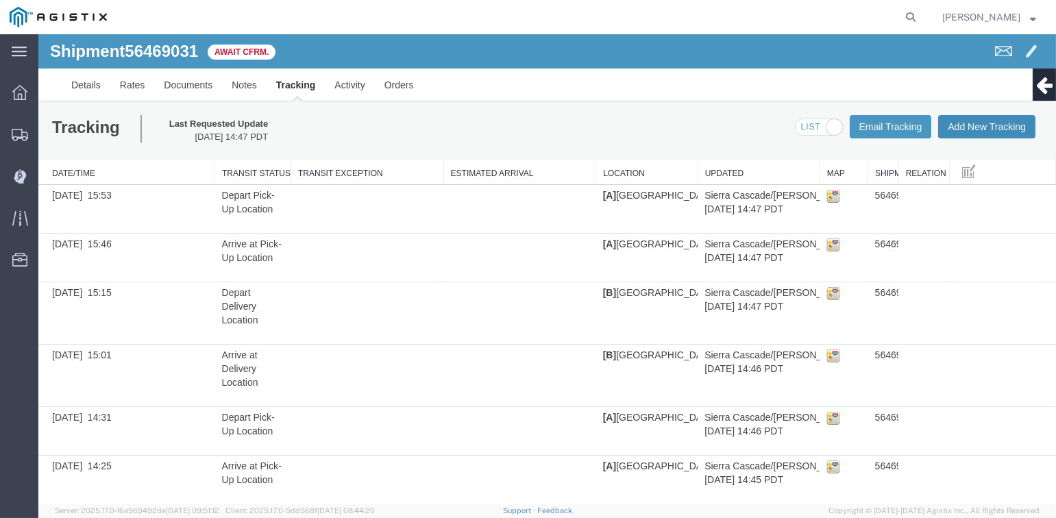
click at [978, 127] on button "Add New Tracking" at bounding box center [986, 126] width 97 height 23
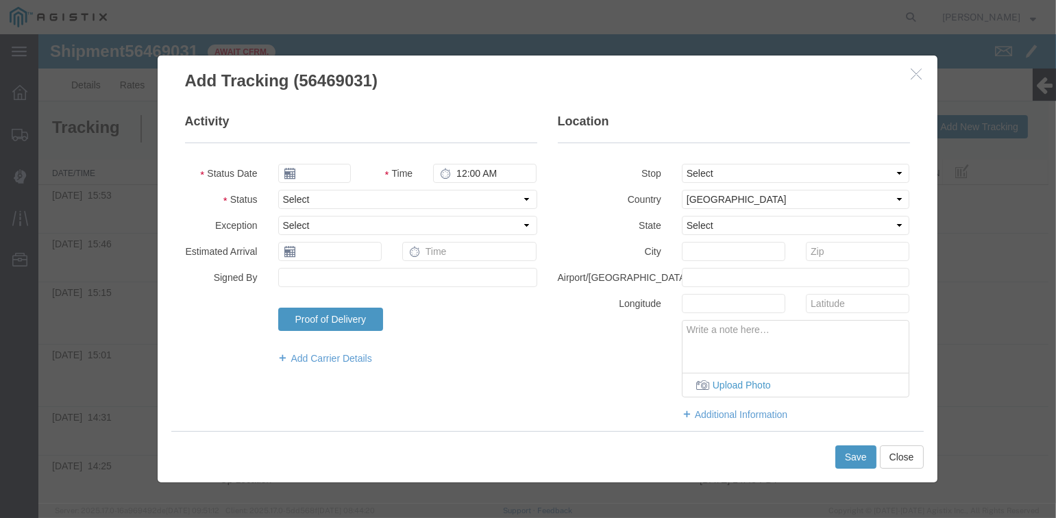
type input "[DATE]"
type input "3:00 PM"
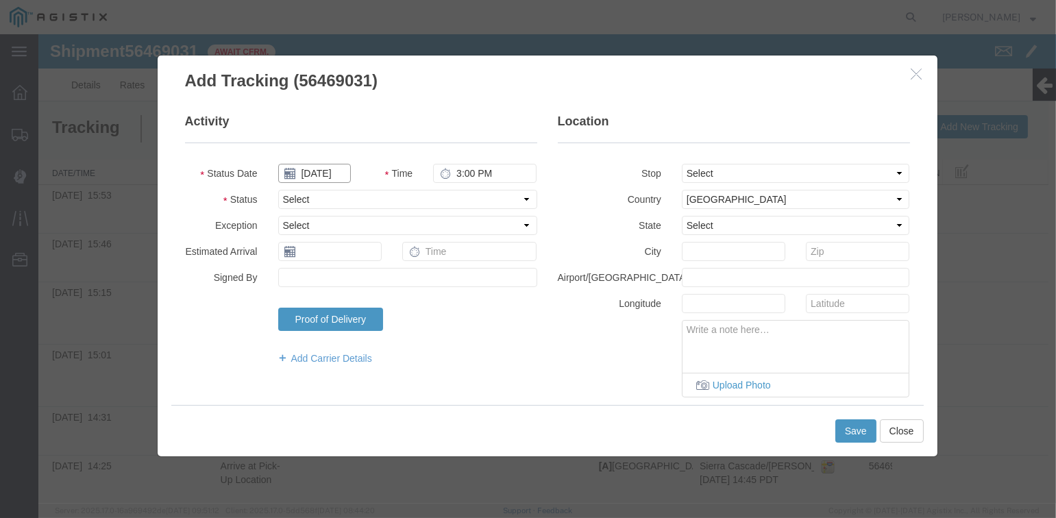
click at [315, 176] on input "[DATE]" at bounding box center [314, 173] width 73 height 19
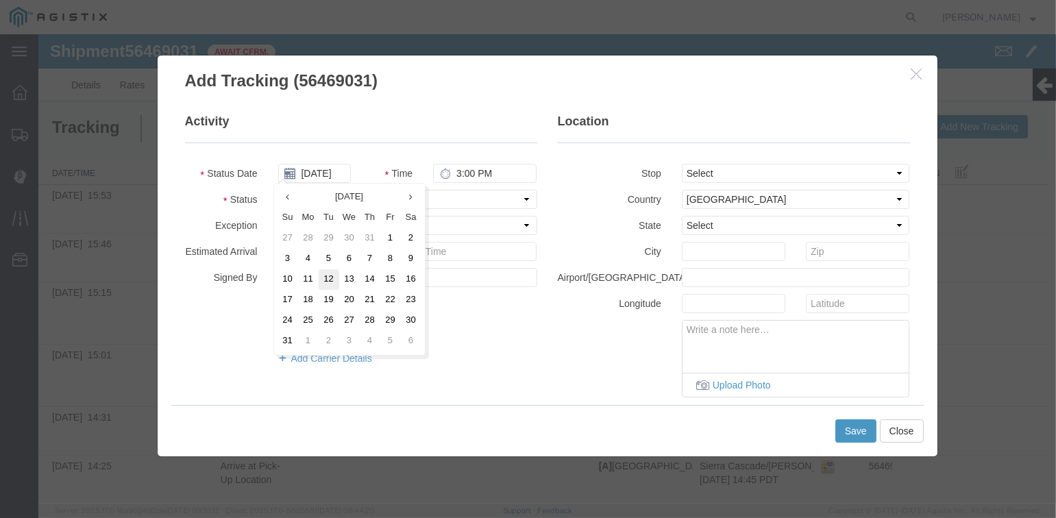
click at [330, 280] on td "12" at bounding box center [329, 279] width 21 height 21
type input "[DATE]"
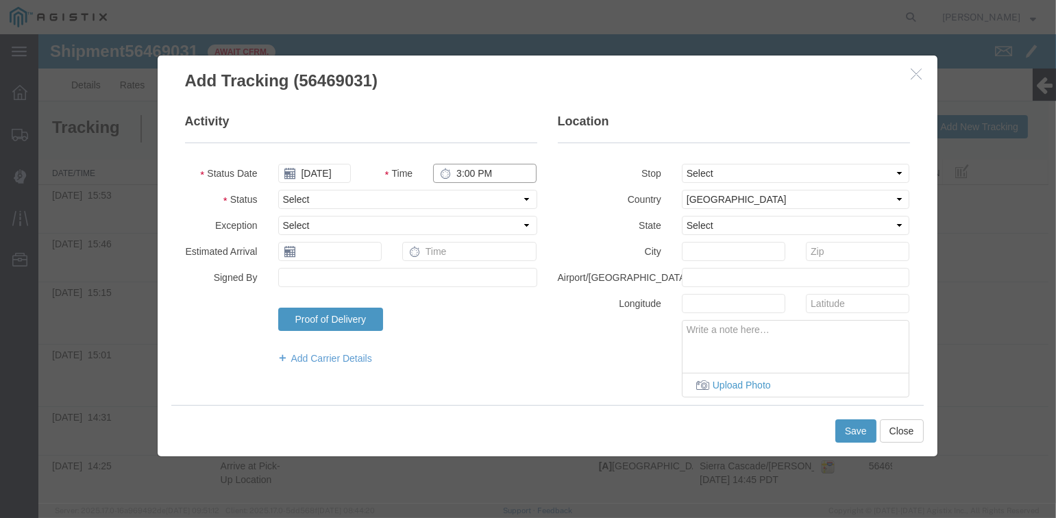
click at [452, 172] on input "3:00 PM" at bounding box center [484, 173] width 103 height 19
type input "4:21 PM"
click at [855, 172] on select "Select From: [STREET_ADDRESS][PERSON_NAME] Stop 2: [STREET_ADDRESS] To: The Fin…" at bounding box center [796, 173] width 228 height 19
select select "{"pickupDeliveryInfoId": "122224944","pickupOrDelivery": "D","stopNum": "2","lo…"
click at [682, 164] on select "Select From: [STREET_ADDRESS][PERSON_NAME] Stop 2: [STREET_ADDRESS] To: The Fin…" at bounding box center [796, 173] width 228 height 19
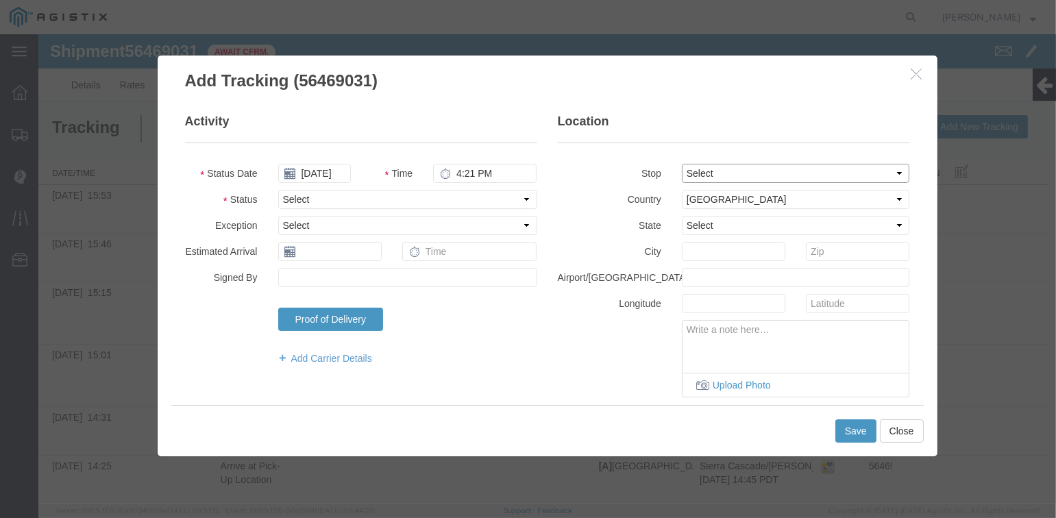
select select "CA"
type input "[GEOGRAPHIC_DATA]"
click at [466, 203] on select "Select Arrival Notice Available Arrival Notice Imported Arrive at Delivery Loca…" at bounding box center [407, 199] width 259 height 19
select select "ARVDLVLOC"
click at [278, 190] on select "Select Arrival Notice Available Arrival Notice Imported Arrive at Delivery Loca…" at bounding box center [407, 199] width 259 height 19
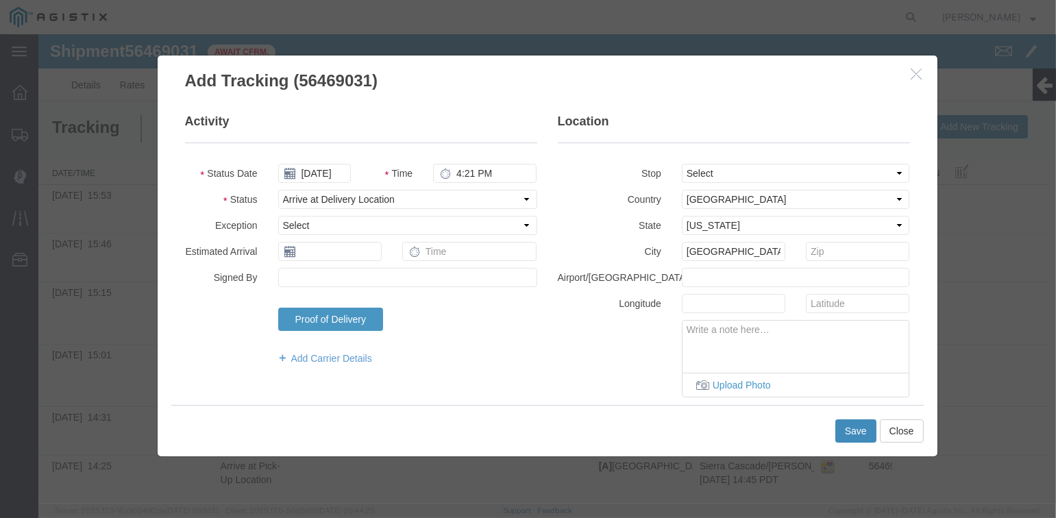
click at [850, 432] on button "Save" at bounding box center [855, 430] width 41 height 23
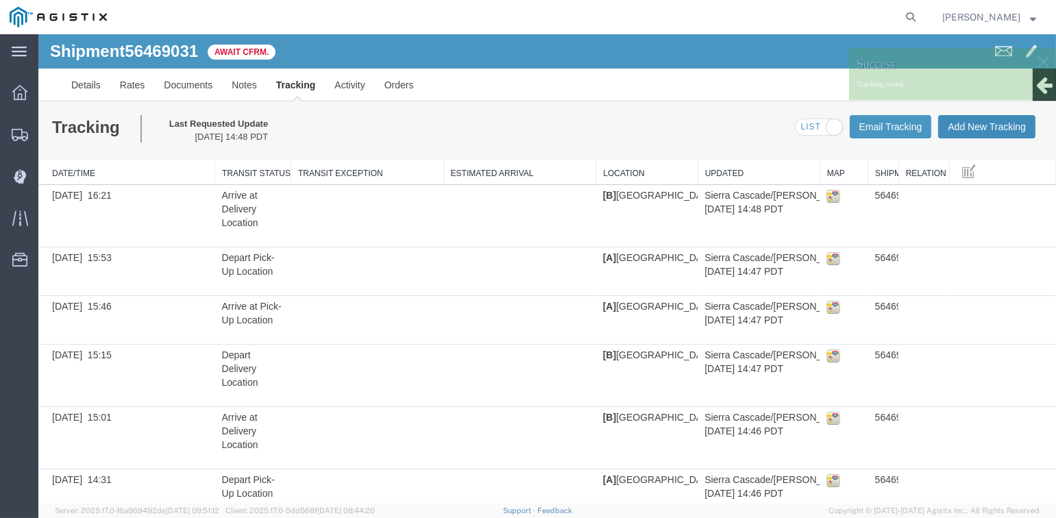
click at [988, 130] on button "Add New Tracking" at bounding box center [986, 126] width 97 height 23
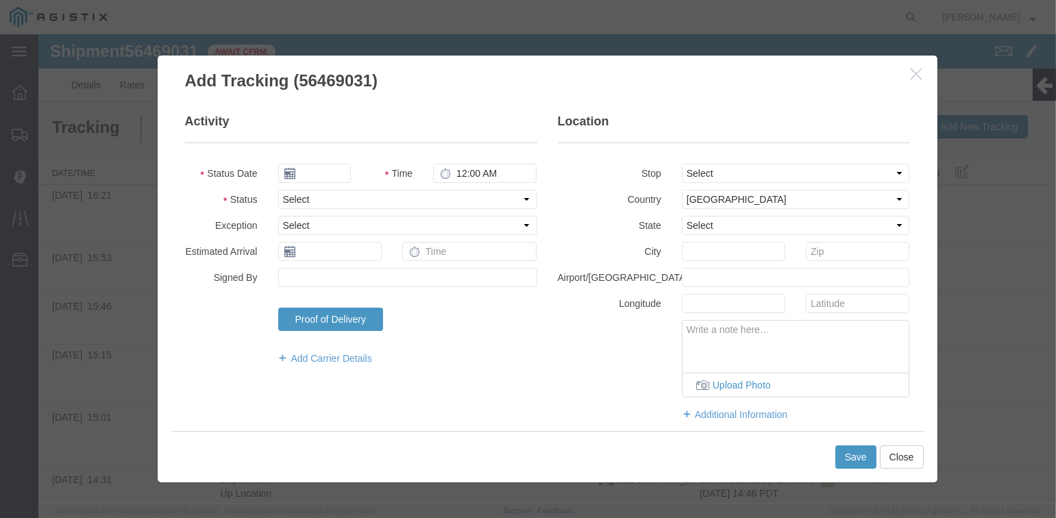
type input "[DATE]"
type input "3:00 PM"
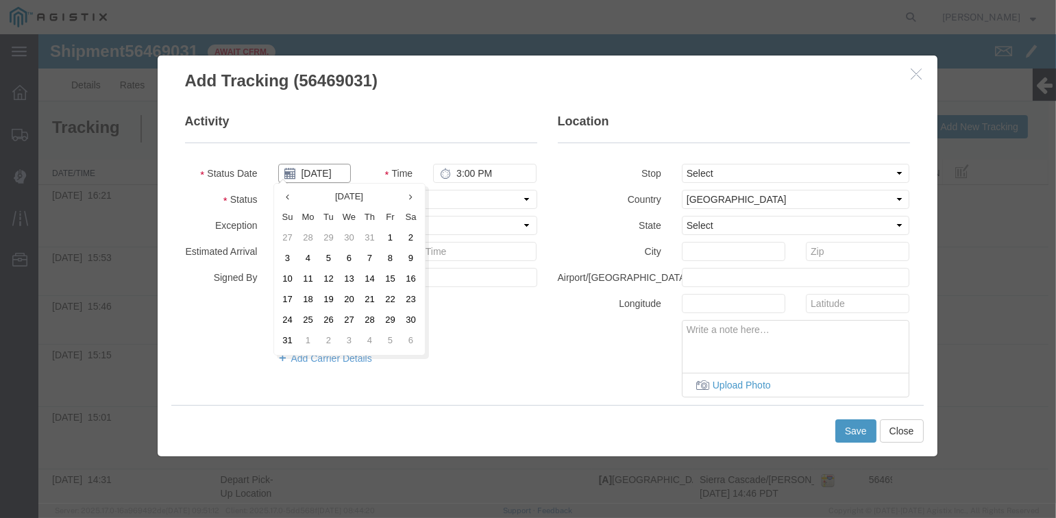
click at [319, 172] on input "[DATE]" at bounding box center [314, 173] width 73 height 19
click at [330, 277] on td "12" at bounding box center [329, 279] width 21 height 21
type input "[DATE]"
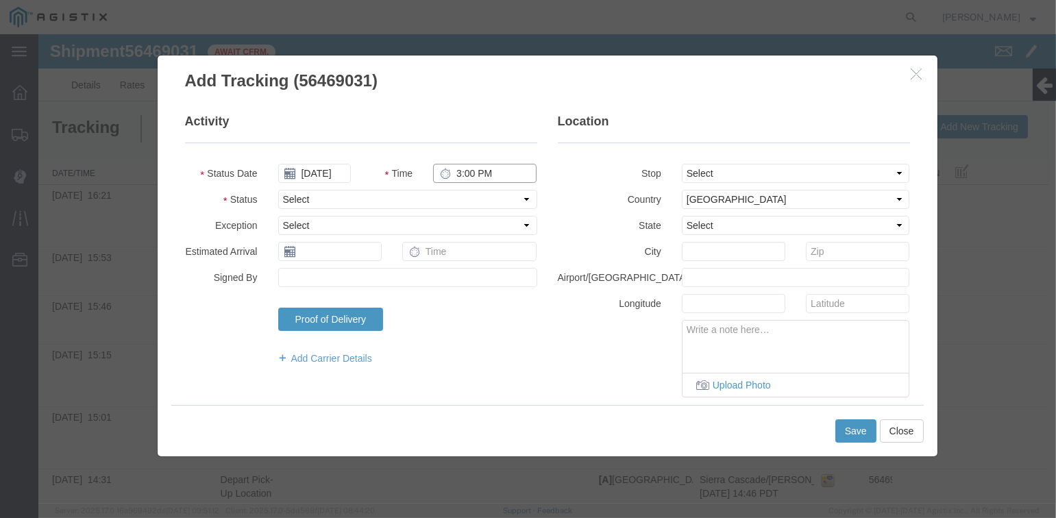
click at [451, 168] on input "3:00 PM" at bounding box center [484, 173] width 103 height 19
type input "4:45 PM"
click at [758, 181] on select "Select From: [STREET_ADDRESS][PERSON_NAME] Stop 2: [STREET_ADDRESS] To: The Fin…" at bounding box center [796, 173] width 228 height 19
select select "{"pickupDeliveryInfoId": "122224944","pickupOrDelivery": "D","stopNum": "2","lo…"
click at [682, 164] on select "Select From: [STREET_ADDRESS][PERSON_NAME] Stop 2: [STREET_ADDRESS] To: The Fin…" at bounding box center [796, 173] width 228 height 19
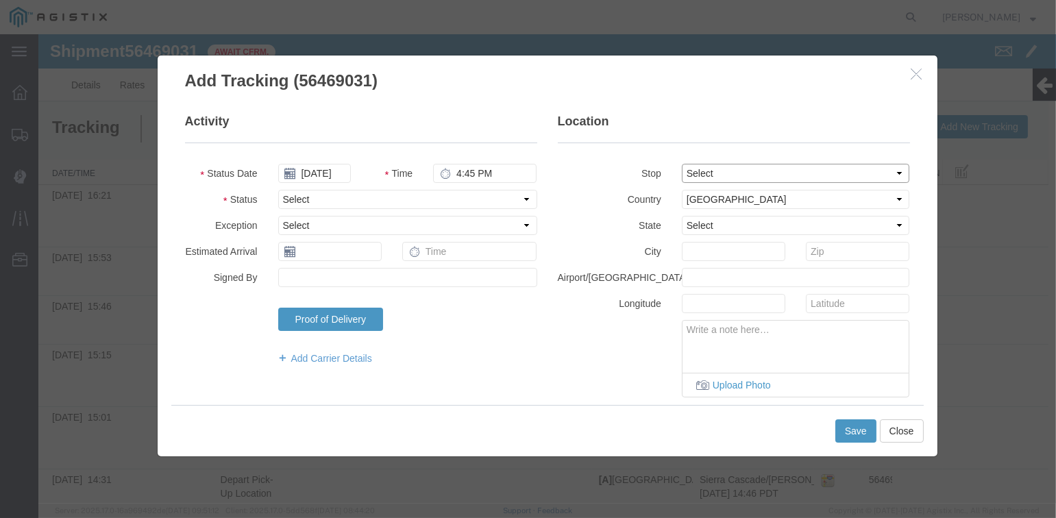
select select "CA"
type input "[GEOGRAPHIC_DATA]"
click at [455, 198] on select "Select Arrival Notice Available Arrival Notice Imported Arrive at Delivery Loca…" at bounding box center [407, 199] width 259 height 19
select select "DPTDLVLOC"
click at [278, 190] on select "Select Arrival Notice Available Arrival Notice Imported Arrive at Delivery Loca…" at bounding box center [407, 199] width 259 height 19
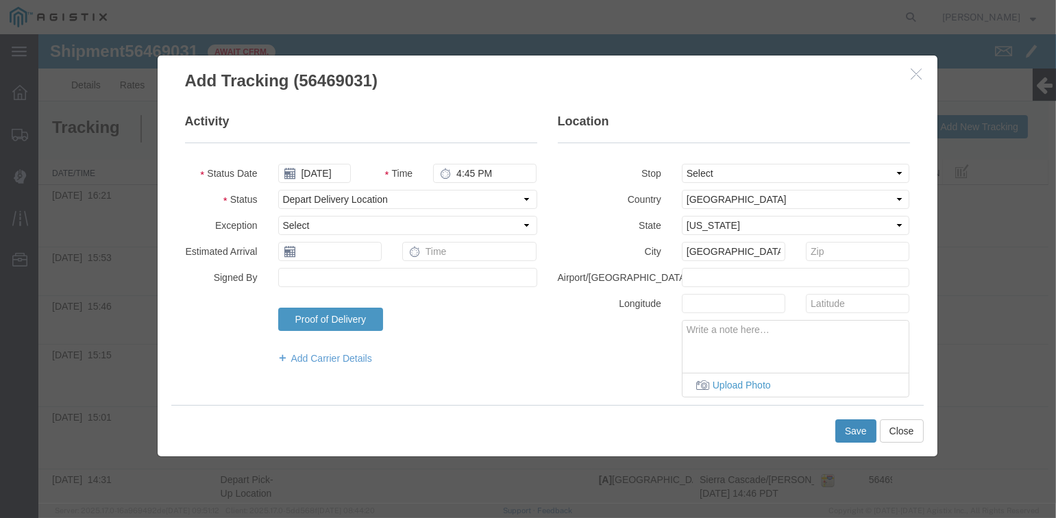
click at [856, 429] on button "Save" at bounding box center [855, 430] width 41 height 23
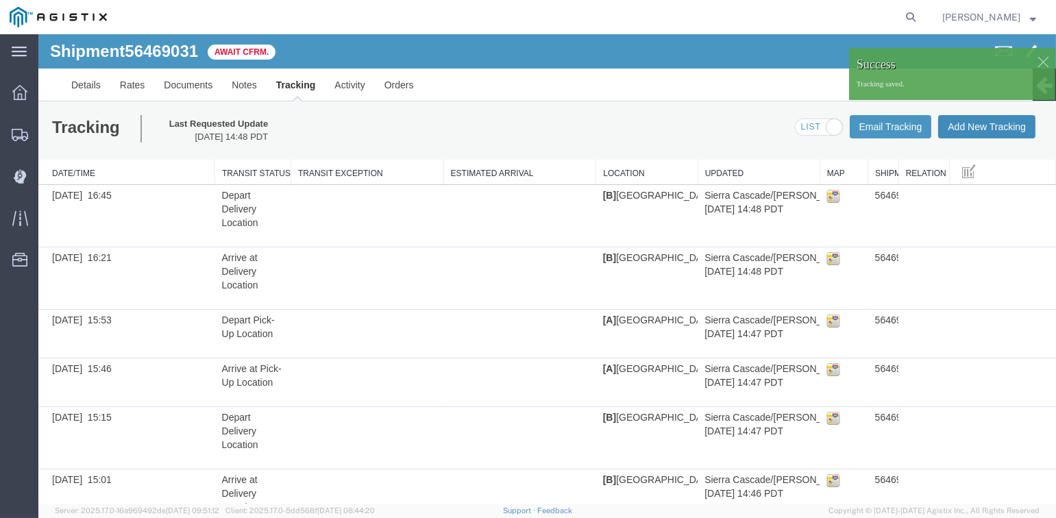
click at [985, 124] on button "Add New Tracking" at bounding box center [986, 126] width 97 height 23
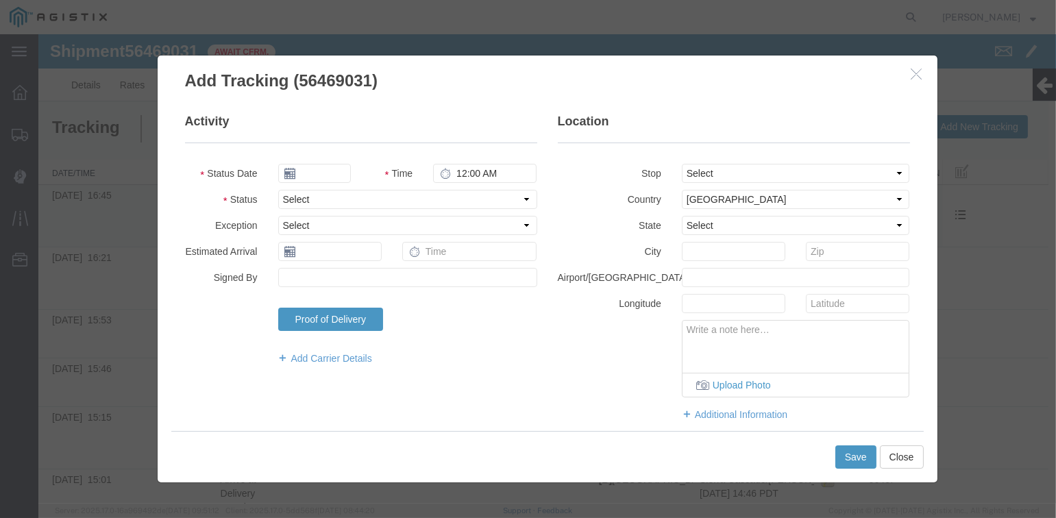
type input "[DATE]"
type input "3:00 PM"
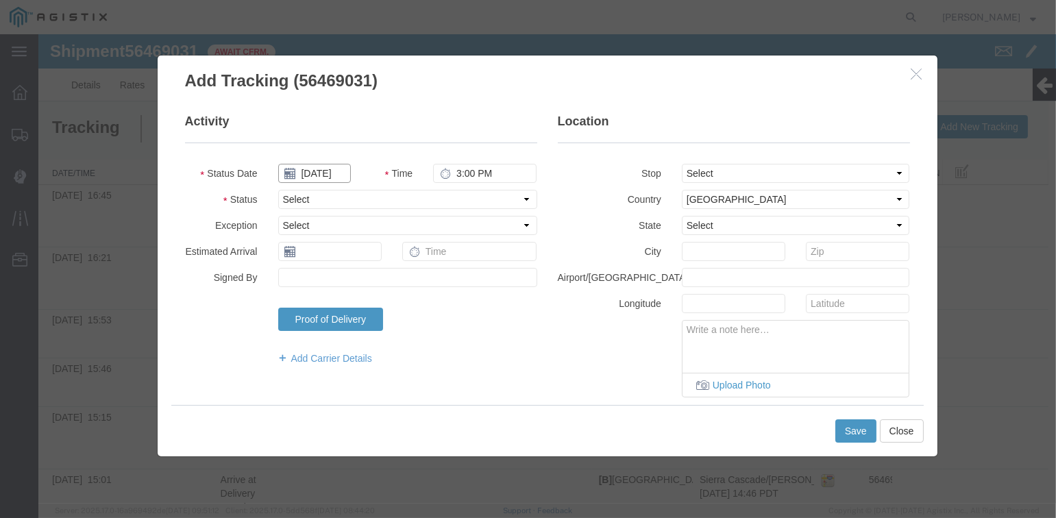
click at [317, 173] on input "[DATE]" at bounding box center [314, 173] width 73 height 19
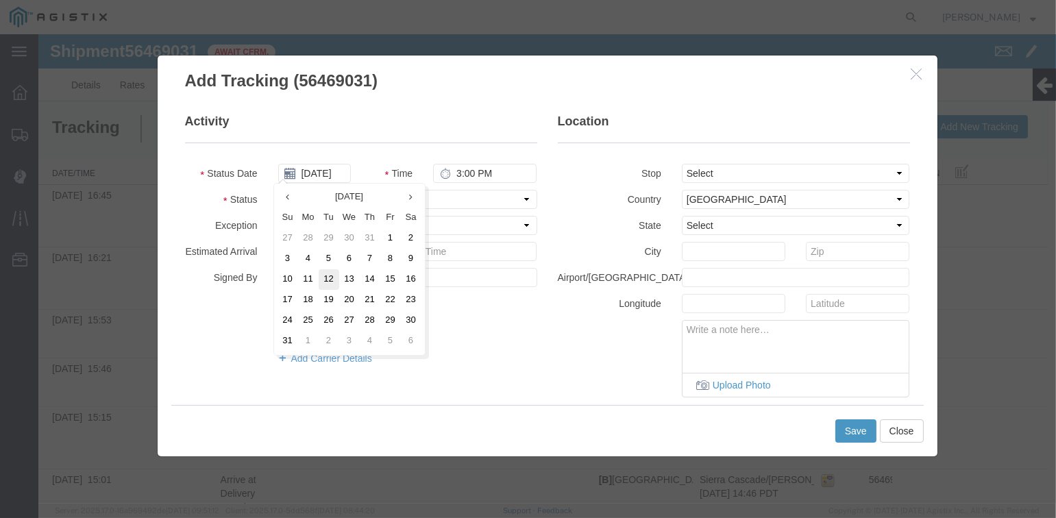
click at [328, 280] on td "12" at bounding box center [329, 279] width 21 height 21
type input "[DATE]"
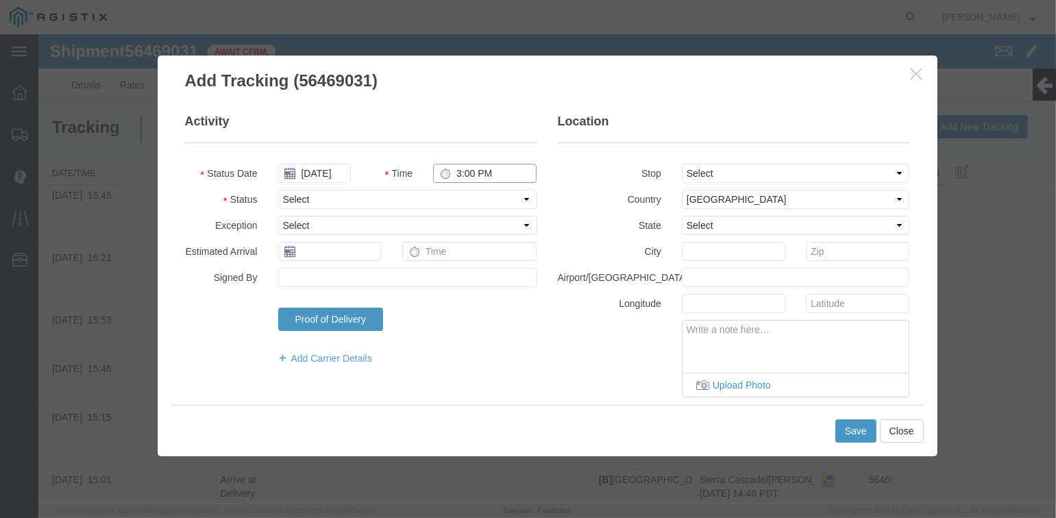
click at [453, 173] on input "3:00 PM" at bounding box center [484, 173] width 103 height 19
type input "5:12 PM"
click at [737, 172] on select "Select From: [STREET_ADDRESS][PERSON_NAME] Stop 2: [STREET_ADDRESS] To: The Fin…" at bounding box center [796, 173] width 228 height 19
select select "{"pickupDeliveryInfoId": "122224943","pickupOrDelivery": "P","stopNum": "1","lo…"
click at [682, 164] on select "Select From: [STREET_ADDRESS][PERSON_NAME] Stop 2: [STREET_ADDRESS] To: The Fin…" at bounding box center [796, 173] width 228 height 19
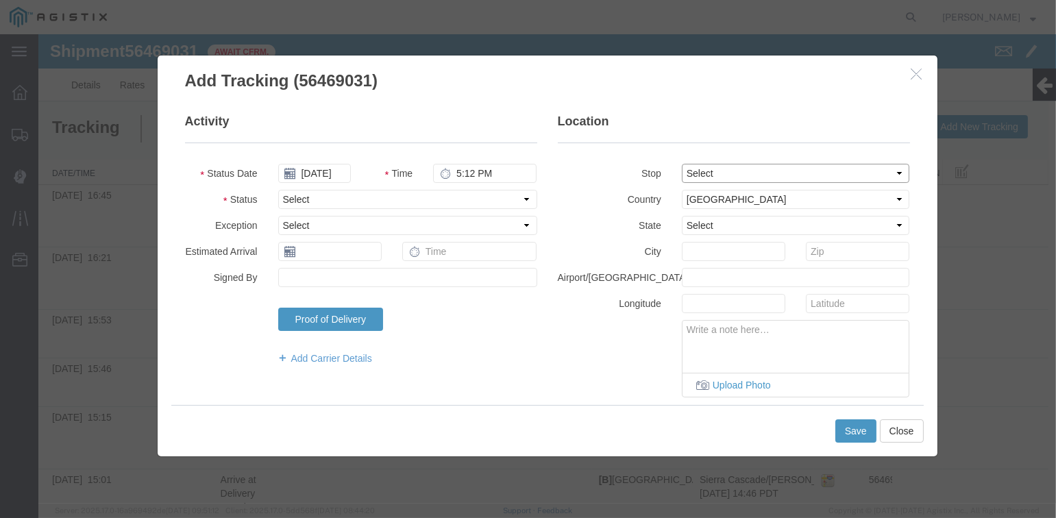
select select "CA"
type input "[PERSON_NAME]"
click at [369, 197] on select "Select Arrival Notice Available Arrival Notice Imported Arrive at Delivery Loca…" at bounding box center [407, 199] width 259 height 19
select select "ARVPULOC"
click at [278, 190] on select "Select Arrival Notice Available Arrival Notice Imported Arrive at Delivery Loca…" at bounding box center [407, 199] width 259 height 19
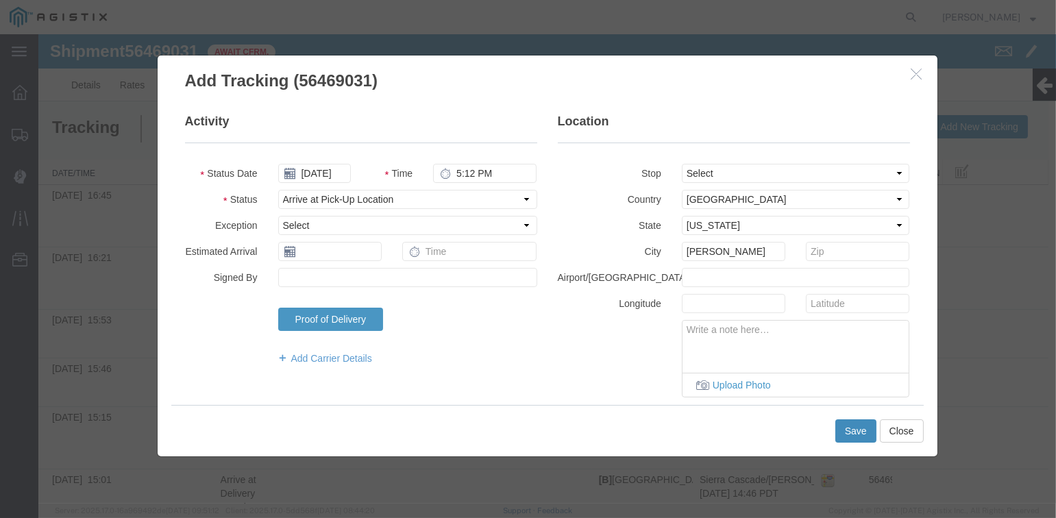
click at [847, 428] on button "Save" at bounding box center [855, 430] width 41 height 23
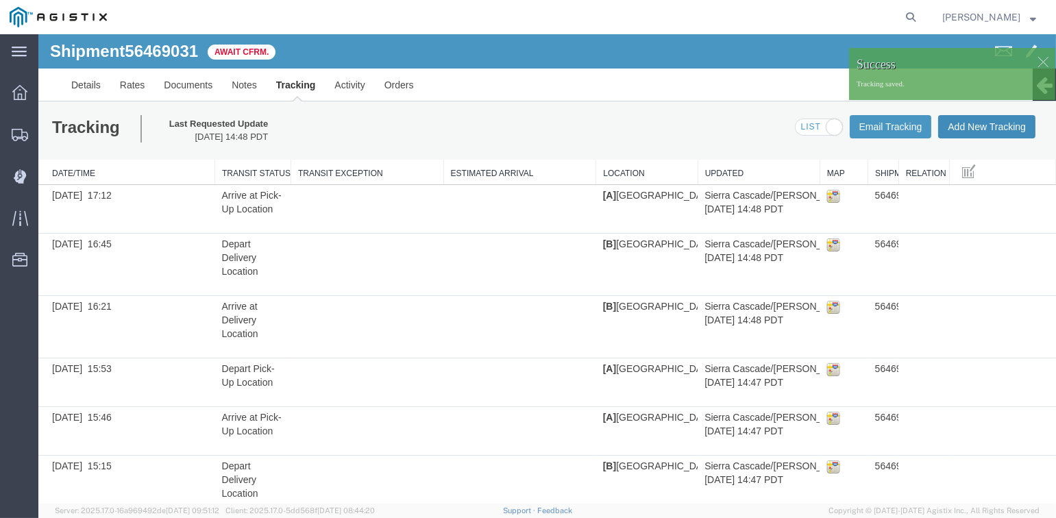
click at [997, 126] on button "Add New Tracking" at bounding box center [986, 126] width 97 height 23
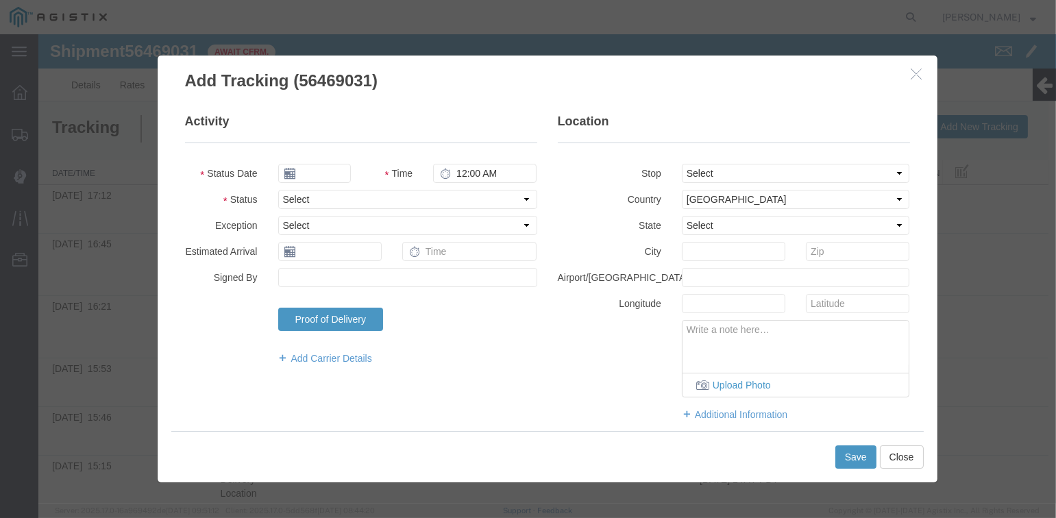
type input "[DATE]"
type input "3:00 PM"
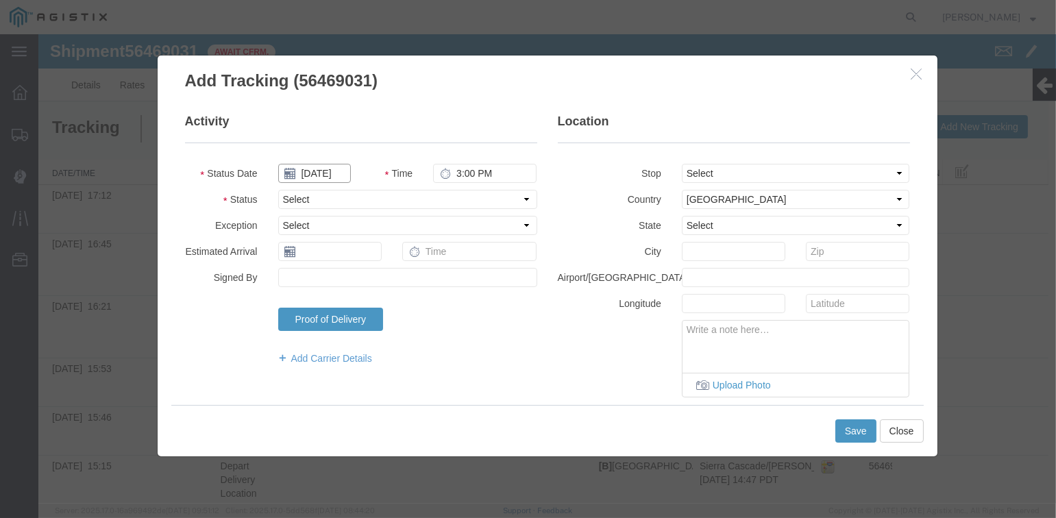
click at [315, 171] on input "[DATE]" at bounding box center [314, 173] width 73 height 19
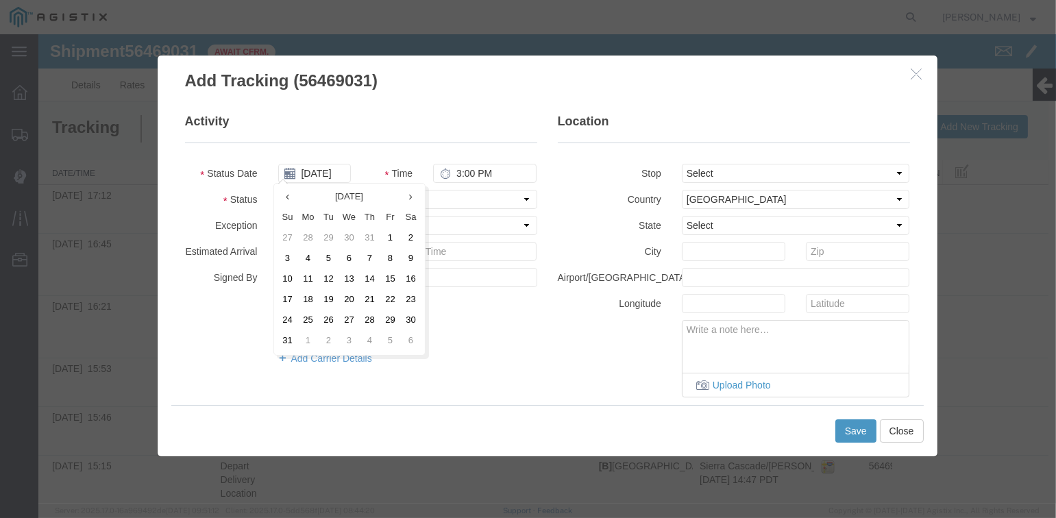
drag, startPoint x: 329, startPoint y: 277, endPoint x: 425, endPoint y: 209, distance: 118.4
click at [330, 277] on td "12" at bounding box center [329, 279] width 21 height 21
type input "[DATE]"
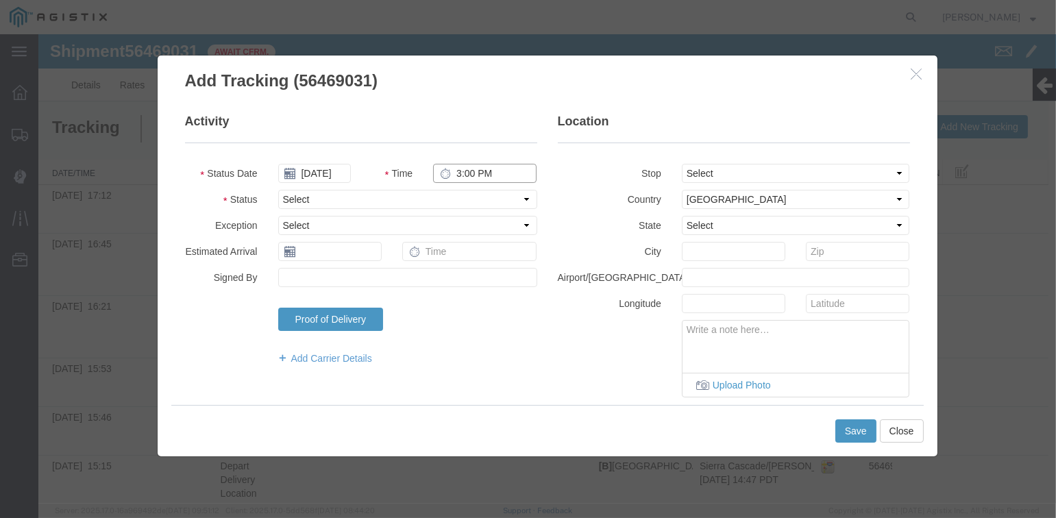
click at [453, 171] on input "3:00 PM" at bounding box center [484, 173] width 103 height 19
type input "5:24 PM"
click at [729, 175] on select "Select From: [STREET_ADDRESS][PERSON_NAME] Stop 2: [STREET_ADDRESS] To: The Fin…" at bounding box center [796, 173] width 228 height 19
select select "{"pickupDeliveryInfoId": "122224943","pickupOrDelivery": "P","stopNum": "1","lo…"
click at [682, 164] on select "Select From: [STREET_ADDRESS][PERSON_NAME] Stop 2: [STREET_ADDRESS] To: The Fin…" at bounding box center [796, 173] width 228 height 19
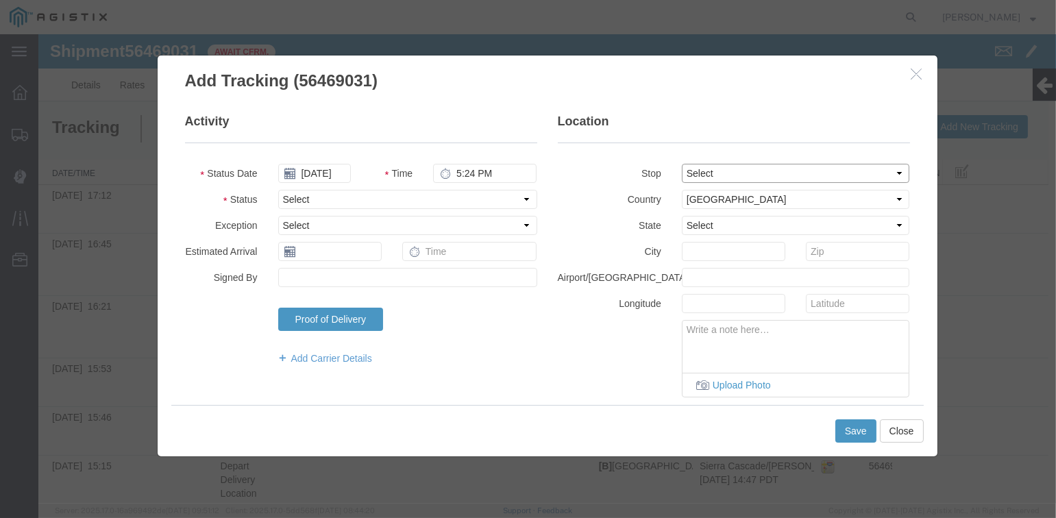
select select "CA"
type input "[PERSON_NAME]"
click at [345, 197] on select "Select Arrival Notice Available Arrival Notice Imported Arrive at Delivery Loca…" at bounding box center [407, 199] width 259 height 19
select select "DPTPULOC"
click at [278, 190] on select "Select Arrival Notice Available Arrival Notice Imported Arrive at Delivery Loca…" at bounding box center [407, 199] width 259 height 19
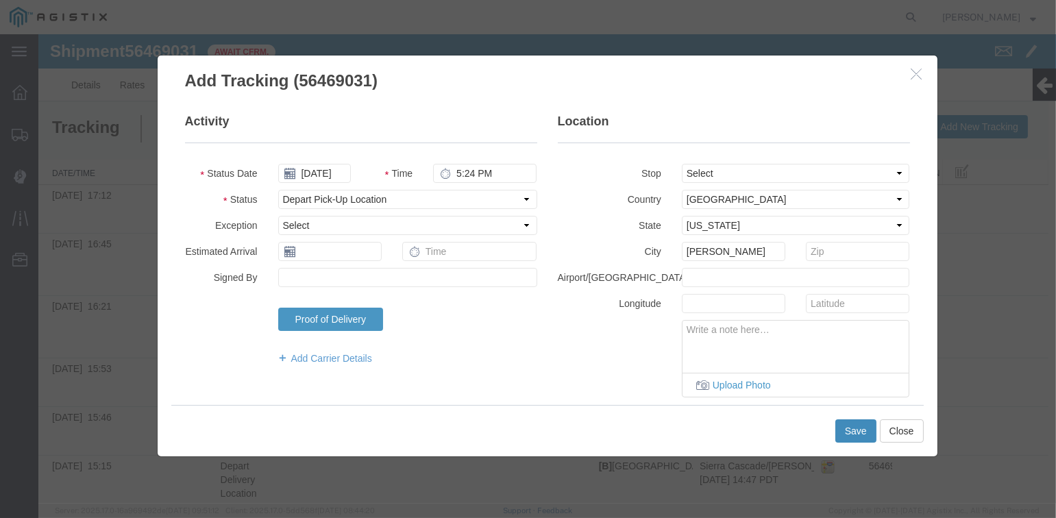
click at [854, 427] on button "Save" at bounding box center [855, 430] width 41 height 23
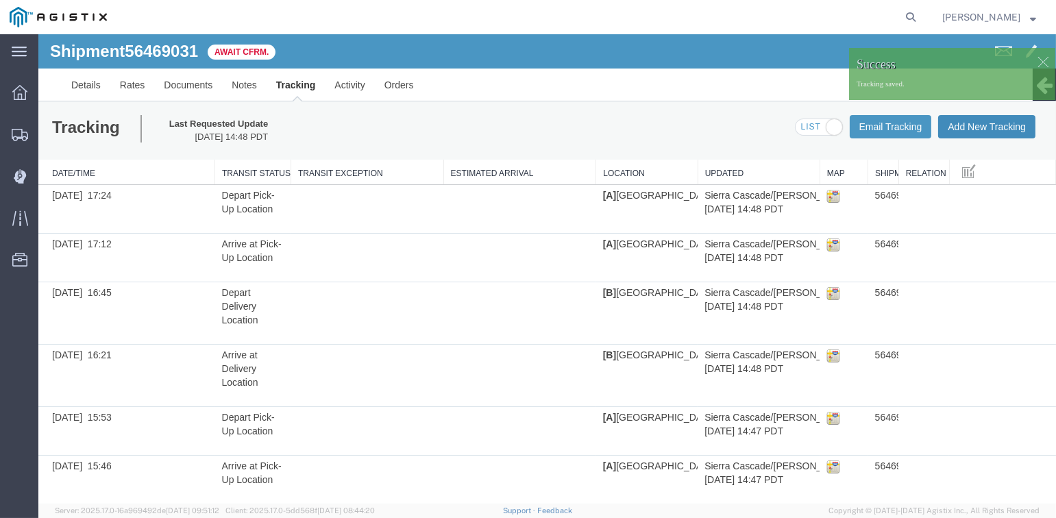
click at [977, 131] on button "Add New Tracking" at bounding box center [986, 126] width 97 height 23
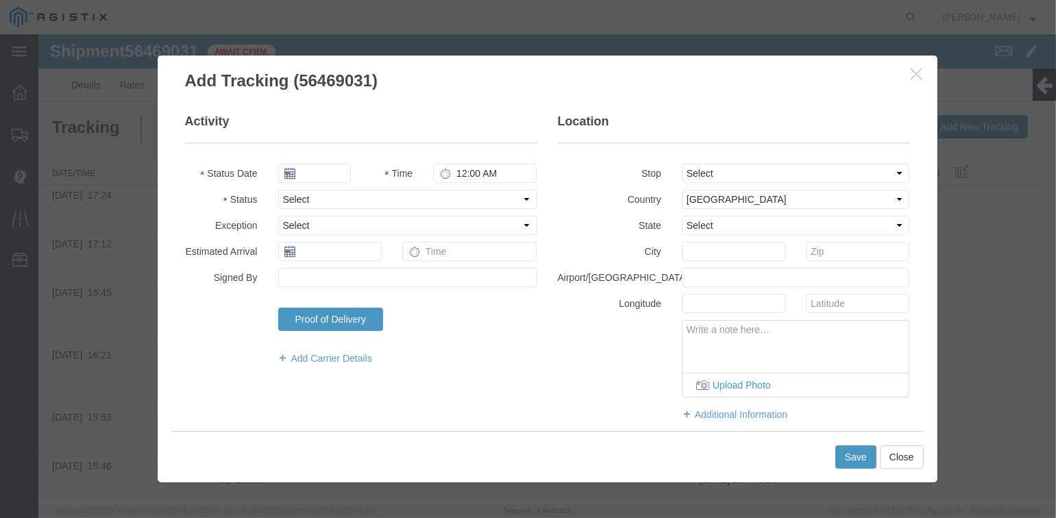
type input "[DATE]"
type input "3:00 PM"
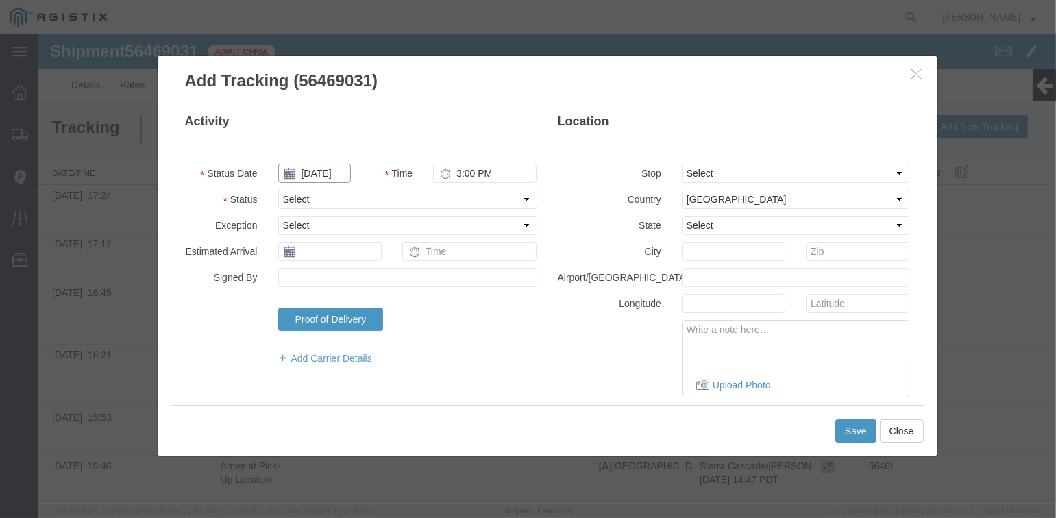
click at [317, 173] on input "[DATE]" at bounding box center [314, 173] width 73 height 19
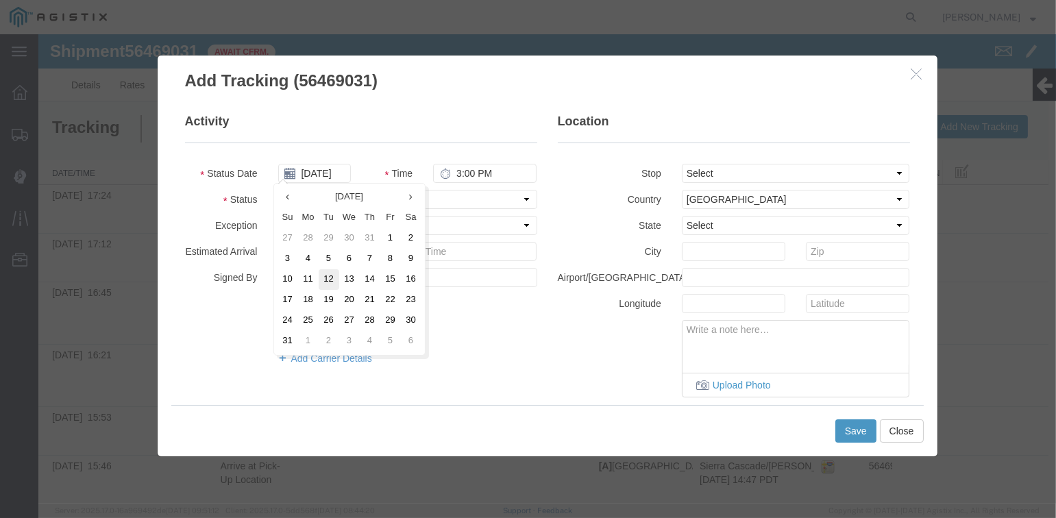
drag, startPoint x: 328, startPoint y: 275, endPoint x: 388, endPoint y: 225, distance: 78.3
click at [328, 275] on td "12" at bounding box center [329, 279] width 21 height 21
type input "[DATE]"
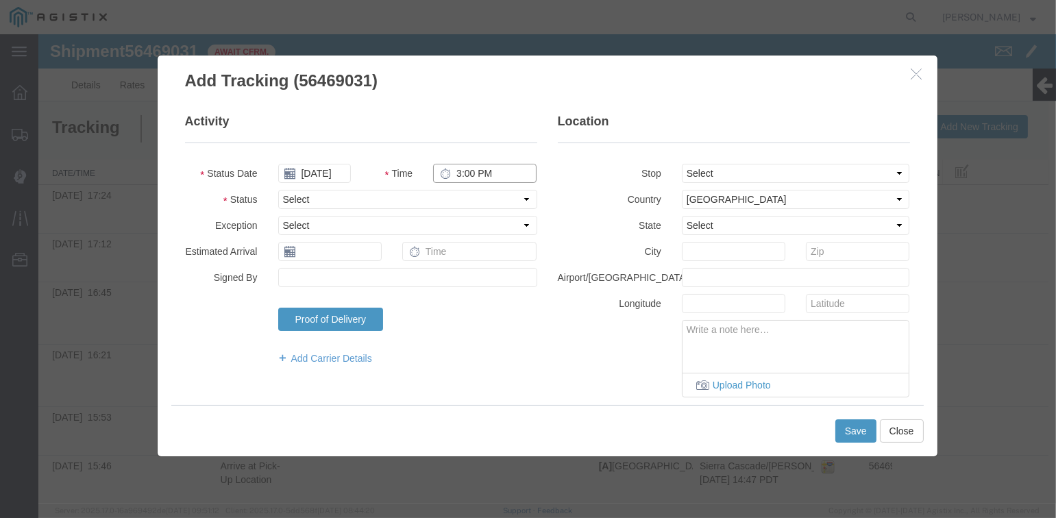
click at [452, 175] on input "3:00 PM" at bounding box center [484, 173] width 103 height 19
type input "6:00 PM"
click at [732, 174] on select "Select From: [STREET_ADDRESS][PERSON_NAME] Stop 2: [STREET_ADDRESS] To: The Fin…" at bounding box center [796, 173] width 228 height 19
select select "{"pickupDeliveryInfoId": "122224944","pickupOrDelivery": "D","stopNum": "2","lo…"
click at [682, 164] on select "Select From: [STREET_ADDRESS][PERSON_NAME] Stop 2: [STREET_ADDRESS] To: The Fin…" at bounding box center [796, 173] width 228 height 19
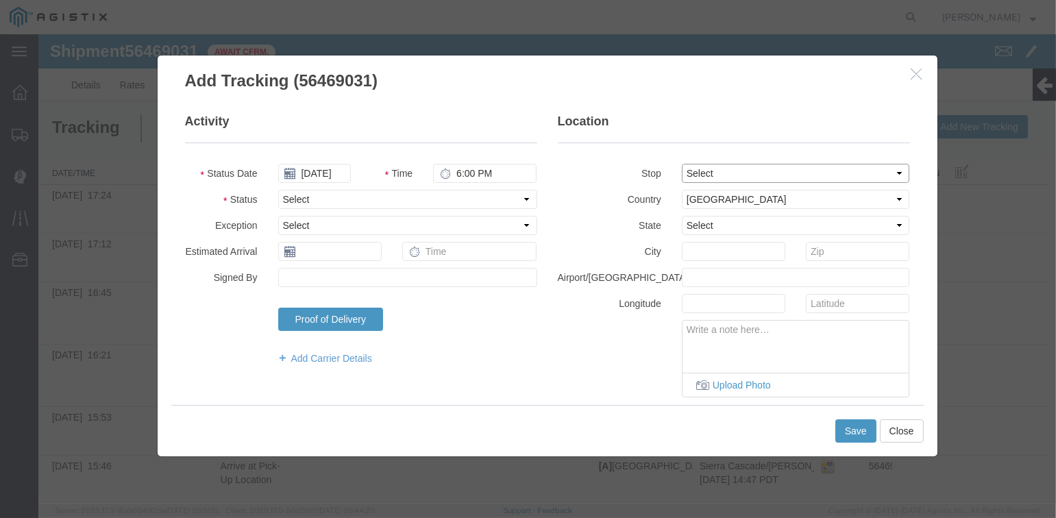
select select "CA"
type input "[GEOGRAPHIC_DATA]"
click at [347, 201] on select "Select Arrival Notice Available Arrival Notice Imported Arrive at Delivery Loca…" at bounding box center [407, 199] width 259 height 19
select select "ARVDLVLOC"
click at [278, 190] on select "Select Arrival Notice Available Arrival Notice Imported Arrive at Delivery Loca…" at bounding box center [407, 199] width 259 height 19
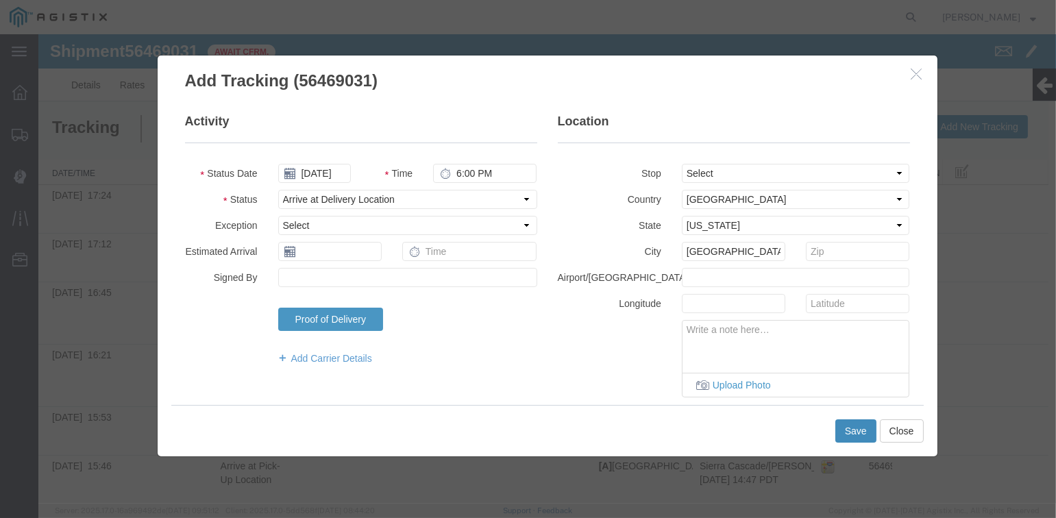
click at [856, 428] on button "Save" at bounding box center [855, 430] width 41 height 23
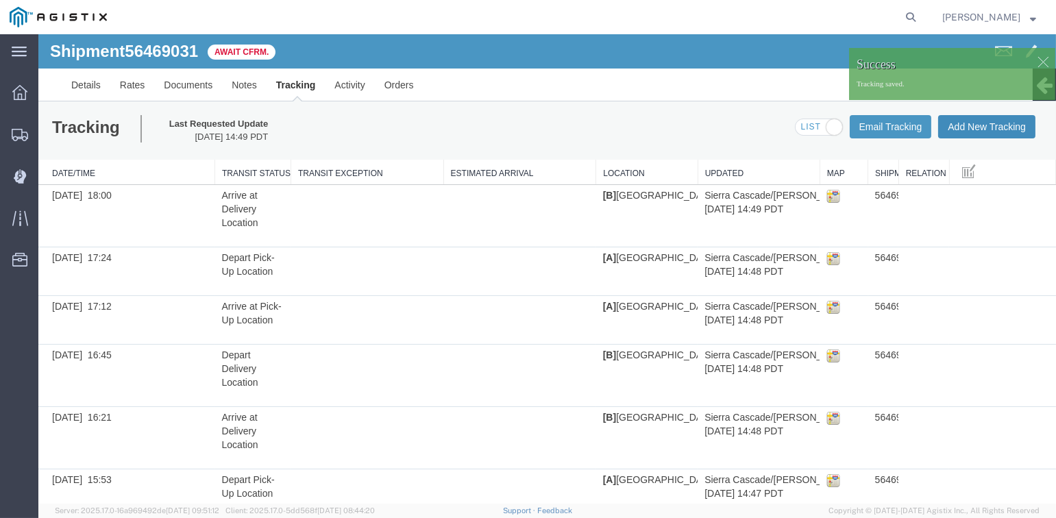
click at [976, 123] on button "Add New Tracking" at bounding box center [986, 126] width 97 height 23
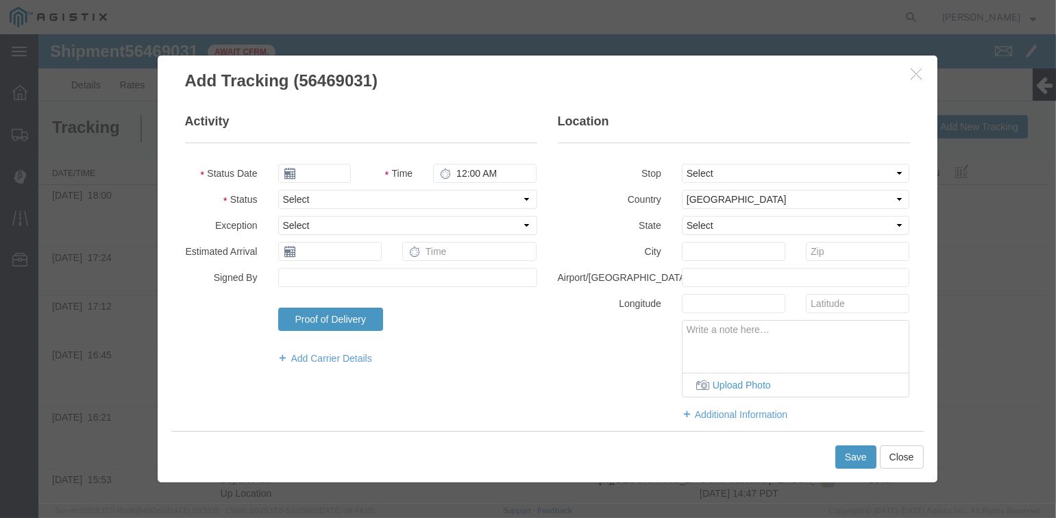
type input "[DATE]"
type input "3:00 PM"
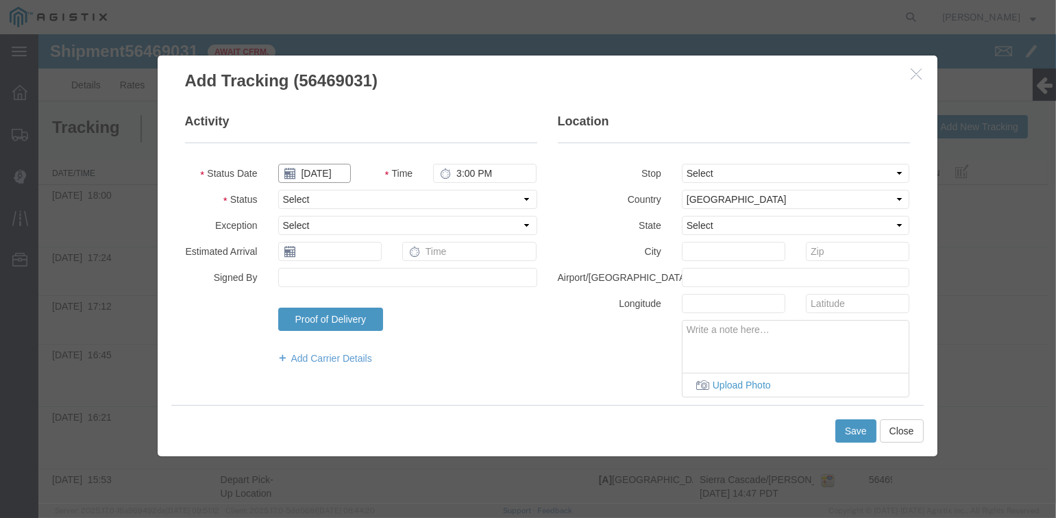
click at [318, 171] on input "[DATE]" at bounding box center [314, 173] width 73 height 19
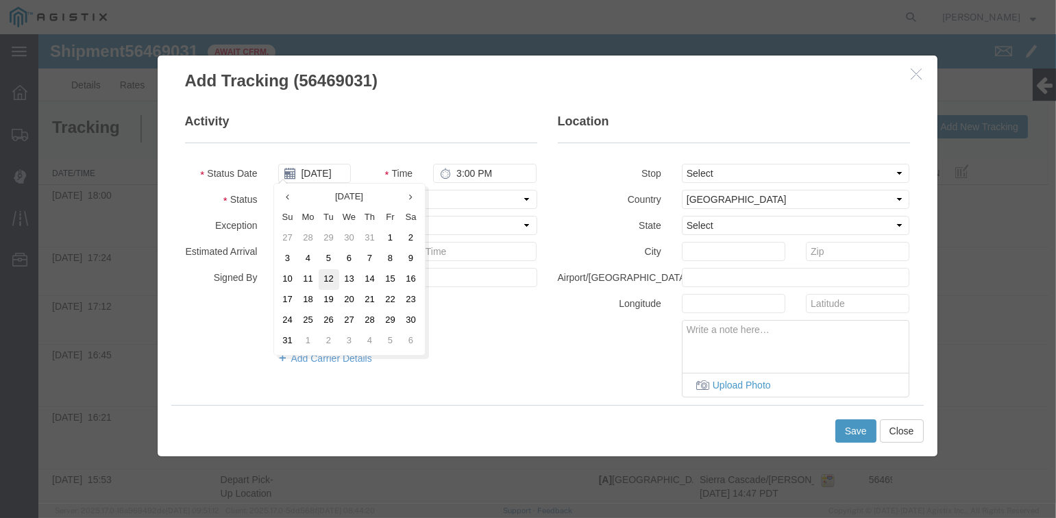
click at [330, 278] on td "12" at bounding box center [329, 279] width 21 height 21
type input "[DATE]"
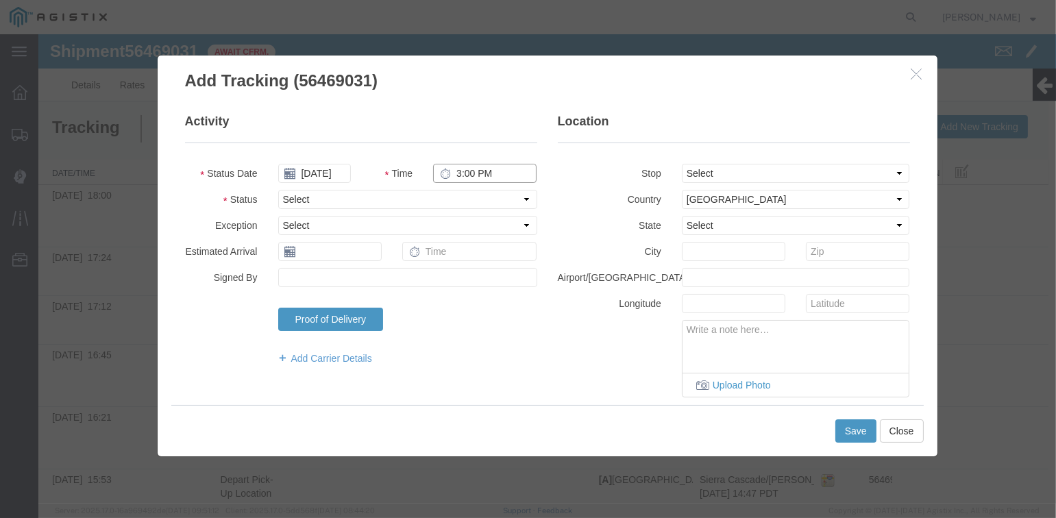
click at [452, 175] on input "3:00 PM" at bounding box center [484, 173] width 103 height 19
type input "6:15 PM"
click at [752, 169] on select "Select From: [STREET_ADDRESS][PERSON_NAME] Stop 2: [STREET_ADDRESS] To: The Fin…" at bounding box center [796, 173] width 228 height 19
select select "{"pickupDeliveryInfoId": "122224944","pickupOrDelivery": "D","stopNum": "2","lo…"
click at [682, 164] on select "Select From: [STREET_ADDRESS][PERSON_NAME] Stop 2: [STREET_ADDRESS] To: The Fin…" at bounding box center [796, 173] width 228 height 19
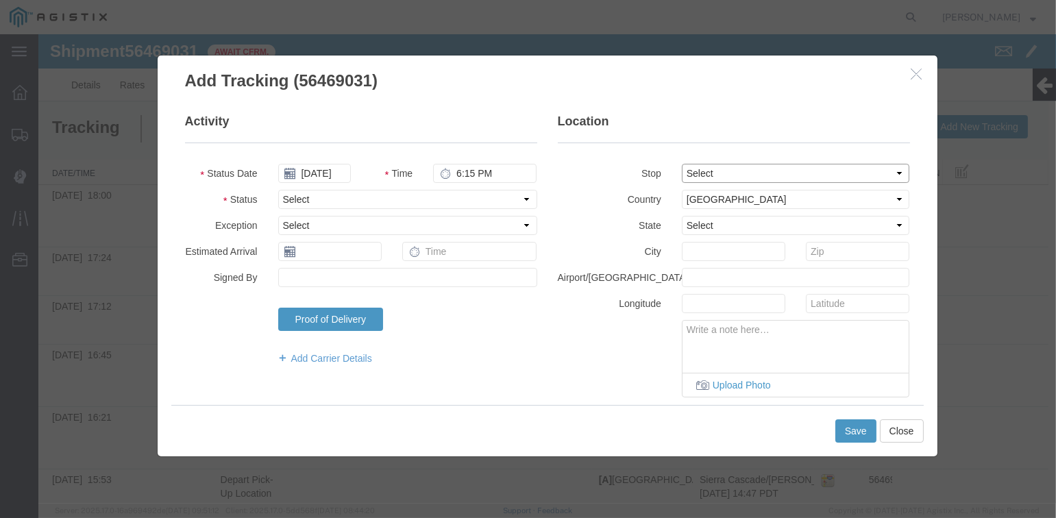
select select "CA"
type input "[GEOGRAPHIC_DATA]"
click at [403, 195] on select "Select Arrival Notice Available Arrival Notice Imported Arrive at Delivery Loca…" at bounding box center [407, 199] width 259 height 19
select select "DPTDLVLOC"
click at [278, 190] on select "Select Arrival Notice Available Arrival Notice Imported Arrive at Delivery Loca…" at bounding box center [407, 199] width 259 height 19
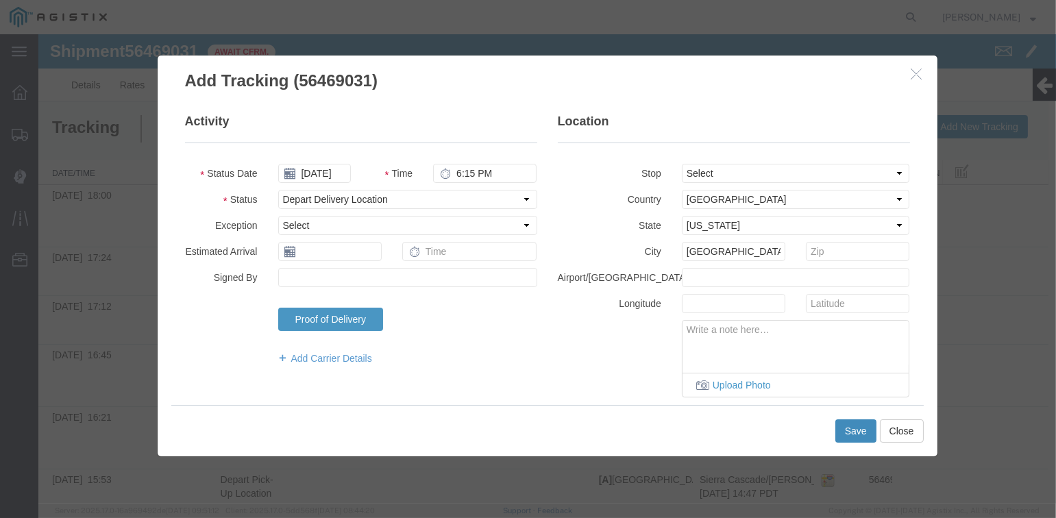
click at [848, 428] on button "Save" at bounding box center [855, 430] width 41 height 23
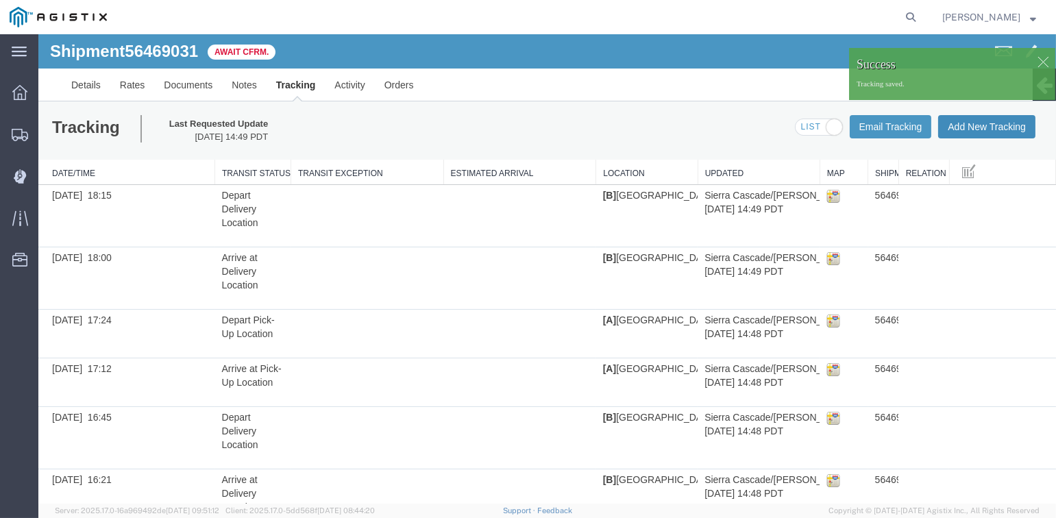
click at [975, 116] on button "Add New Tracking" at bounding box center [986, 126] width 97 height 23
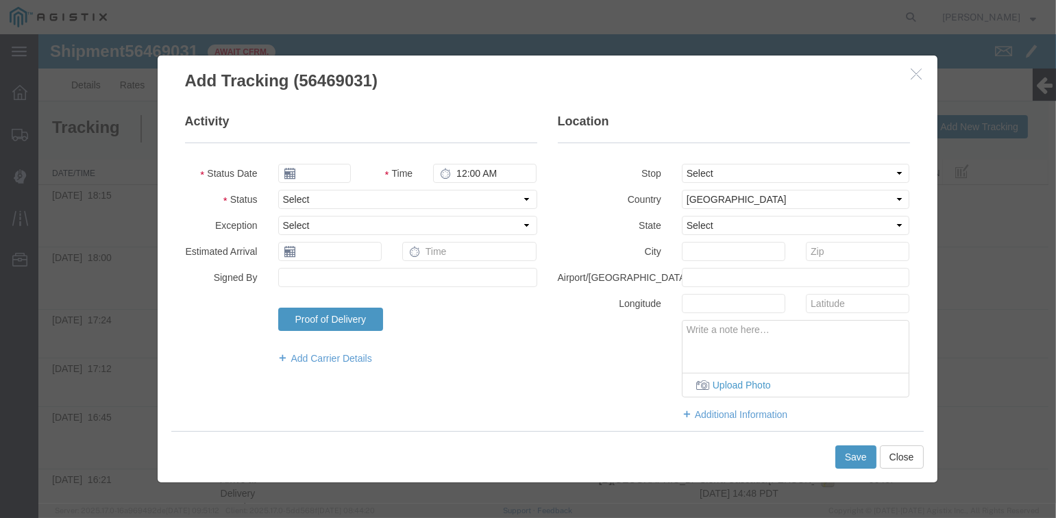
type input "[DATE]"
type input "3:00 PM"
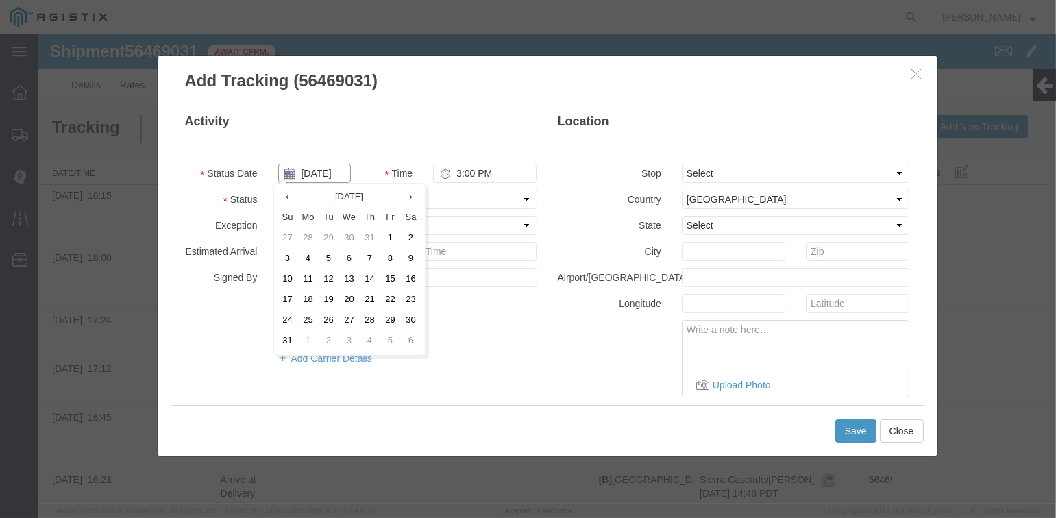
click at [317, 173] on input "[DATE]" at bounding box center [314, 173] width 73 height 19
drag, startPoint x: 328, startPoint y: 282, endPoint x: 435, endPoint y: 222, distance: 123.3
click at [331, 280] on td "12" at bounding box center [329, 279] width 21 height 21
type input "[DATE]"
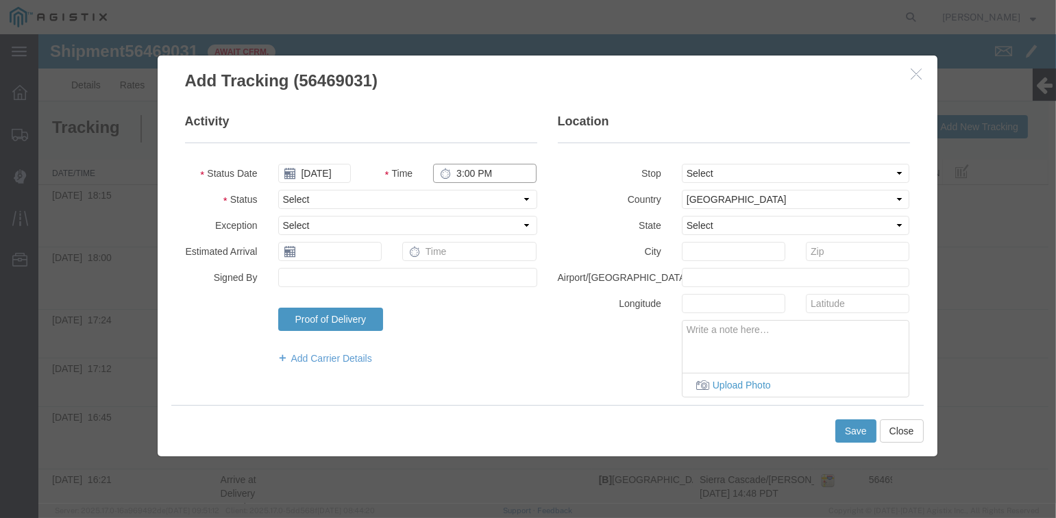
click at [454, 174] on input "3:00 PM" at bounding box center [484, 173] width 103 height 19
type input "6:45 AM"
select select "PACKAVBLE"
click at [481, 164] on input "6:45 AM" at bounding box center [484, 173] width 103 height 19
click at [477, 171] on input "6:45 AM" at bounding box center [484, 173] width 103 height 19
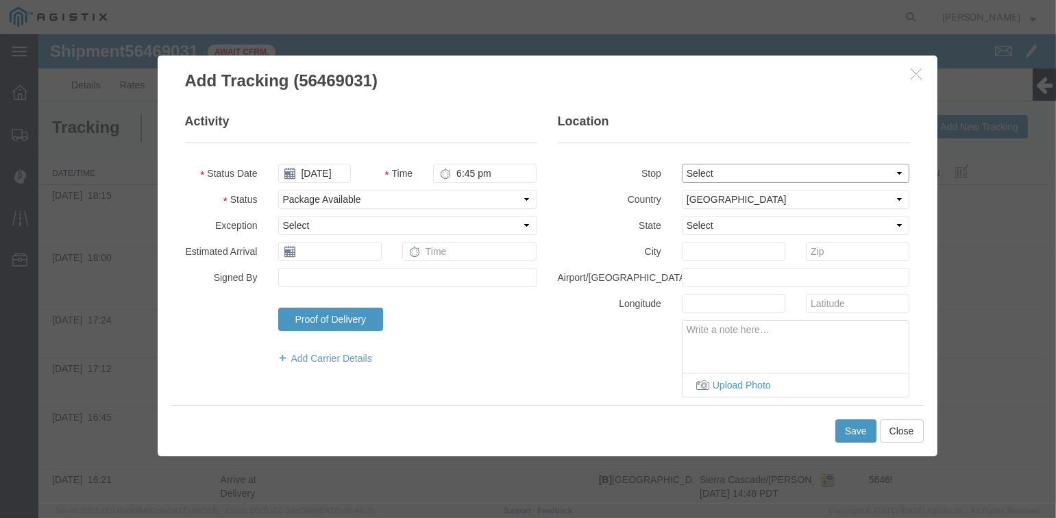
type input "6:45 PM"
click at [719, 176] on select "Select From: [STREET_ADDRESS][PERSON_NAME] Stop 2: [STREET_ADDRESS] To: The Fin…" at bounding box center [796, 173] width 228 height 19
select select "{"pickupDeliveryInfoId": "122224943","pickupOrDelivery": "P","stopNum": "1","lo…"
click at [682, 164] on select "Select From: [STREET_ADDRESS][PERSON_NAME] Stop 2: [STREET_ADDRESS] To: The Fin…" at bounding box center [796, 173] width 228 height 19
select select "CA"
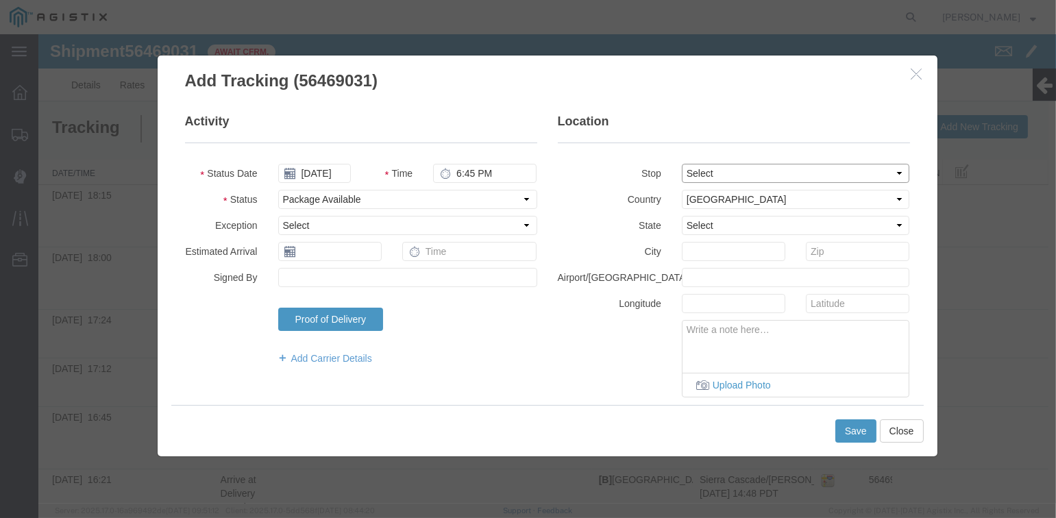
type input "[PERSON_NAME]"
click at [426, 195] on select "Select Arrival Notice Available Arrival Notice Imported Arrive at Delivery Loca…" at bounding box center [407, 199] width 259 height 19
select select "ARVTERM"
click at [278, 190] on select "Select Arrival Notice Available Arrival Notice Imported Arrive at Delivery Loca…" at bounding box center [407, 199] width 259 height 19
click at [846, 429] on button "Save" at bounding box center [855, 430] width 41 height 23
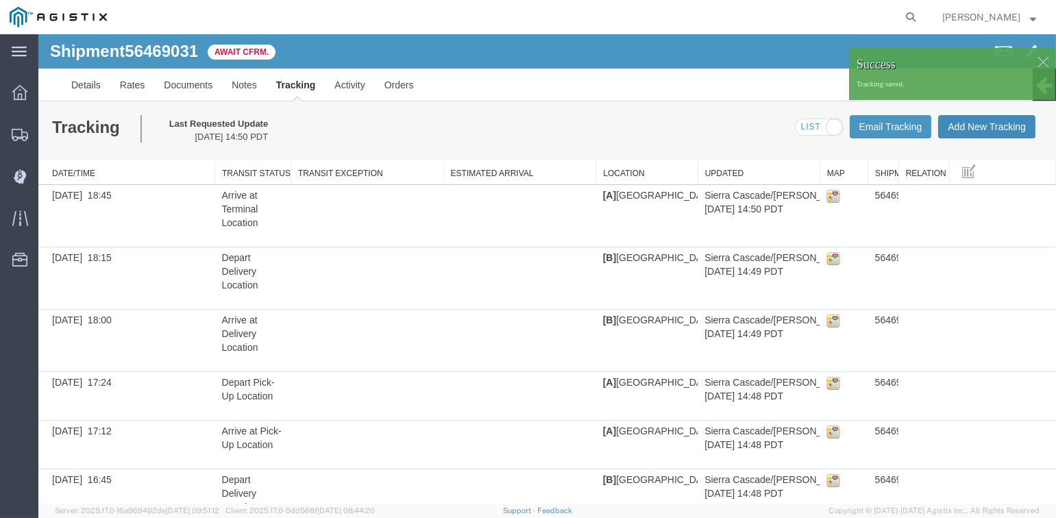
click at [967, 125] on button "Add New Tracking" at bounding box center [986, 126] width 97 height 23
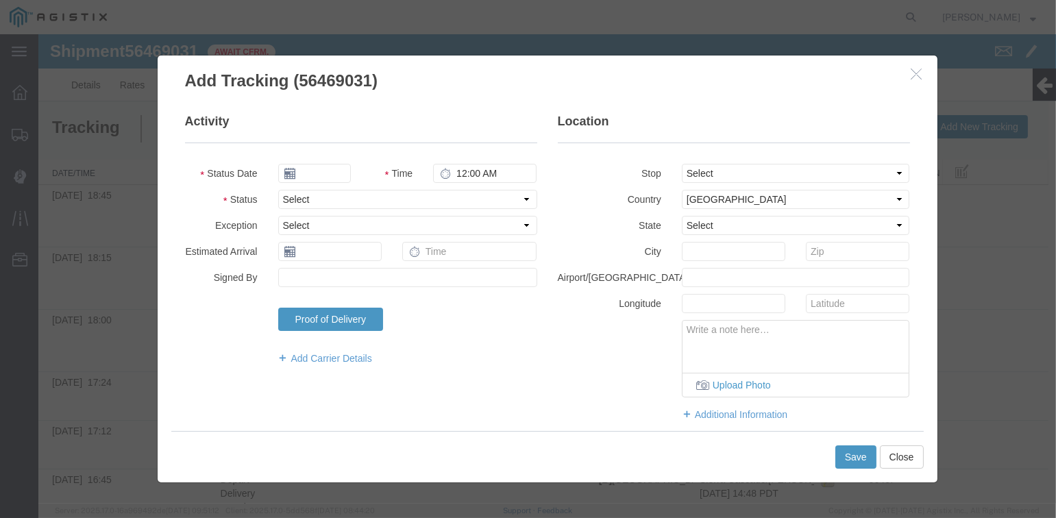
type input "[DATE]"
type input "3:00 PM"
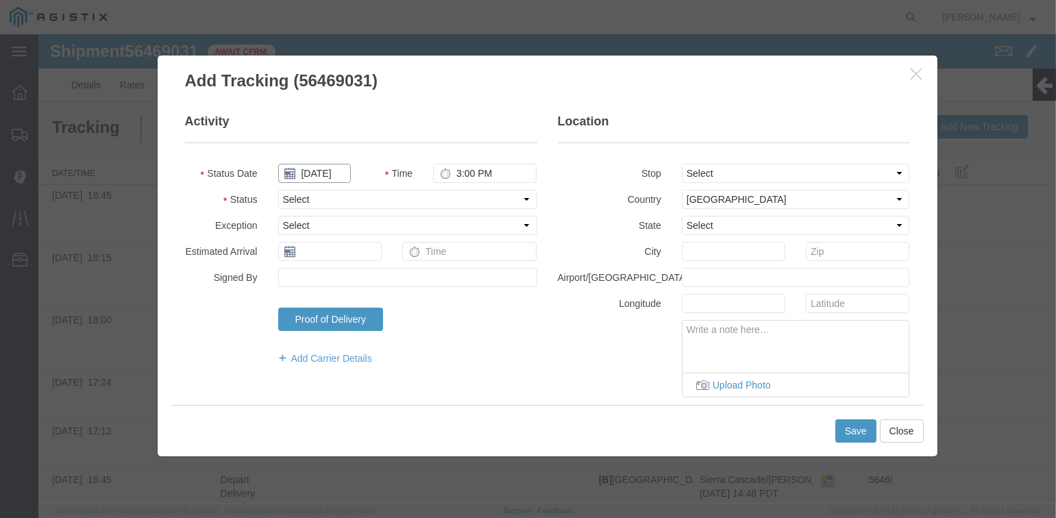
click at [317, 173] on input "[DATE]" at bounding box center [314, 173] width 73 height 19
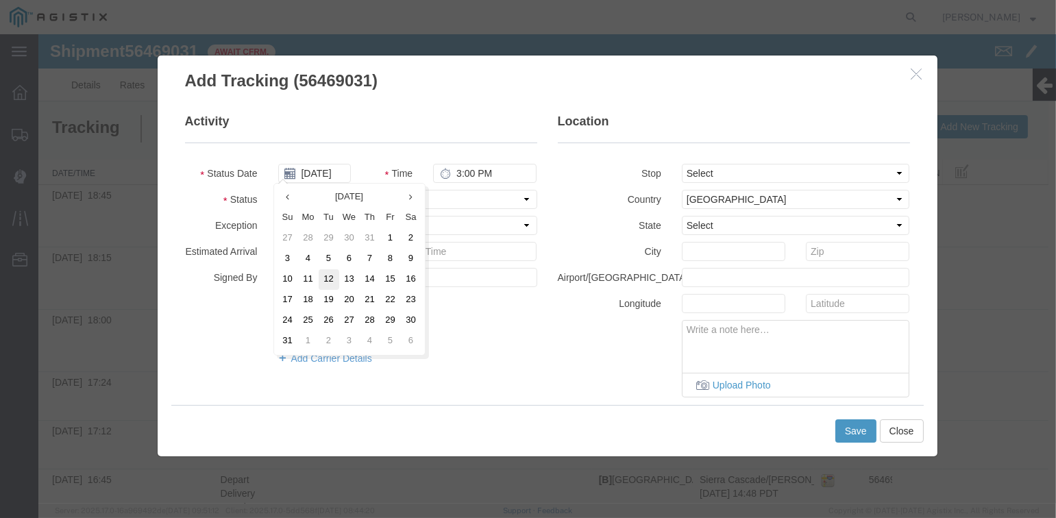
click at [325, 279] on td "12" at bounding box center [329, 279] width 21 height 21
type input "[DATE]"
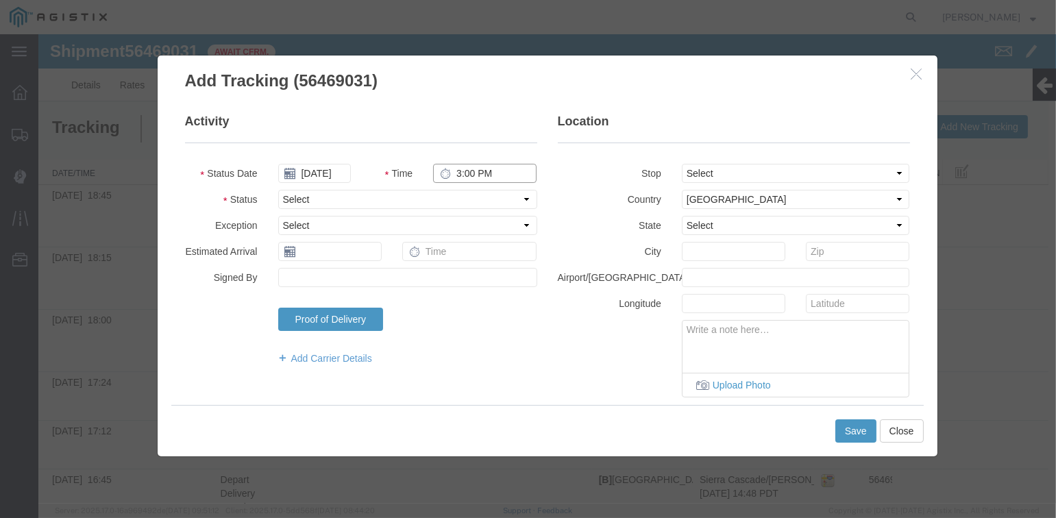
drag, startPoint x: 454, startPoint y: 171, endPoint x: 462, endPoint y: 171, distance: 8.9
click at [454, 171] on input "3:00 PM" at bounding box center [484, 173] width 103 height 19
type input "6:45 PM"
click at [360, 202] on select "Select Arrival Notice Available Arrival Notice Imported Arrive at Delivery Loca…" at bounding box center [407, 199] width 259 height 19
select select "DELIVRED"
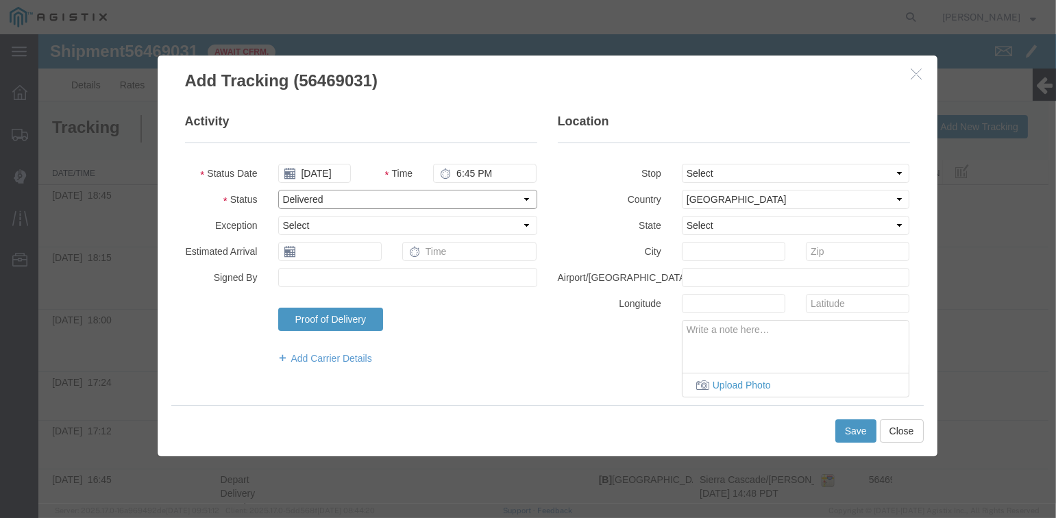
click at [278, 190] on select "Select Arrival Notice Available Arrival Notice Imported Arrive at Delivery Loca…" at bounding box center [407, 199] width 259 height 19
click at [845, 434] on button "Save" at bounding box center [855, 430] width 41 height 23
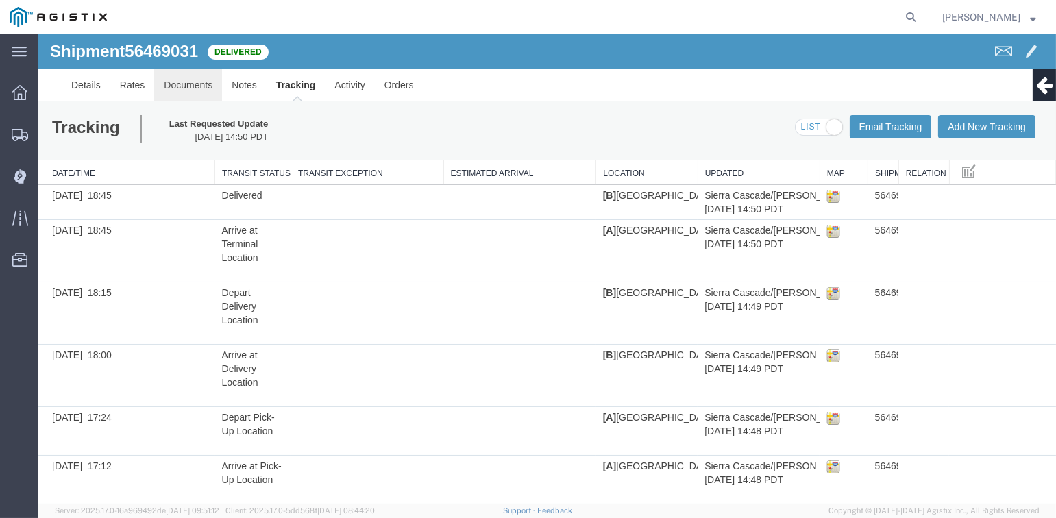
click at [173, 85] on link "Documents" at bounding box center [188, 85] width 68 height 33
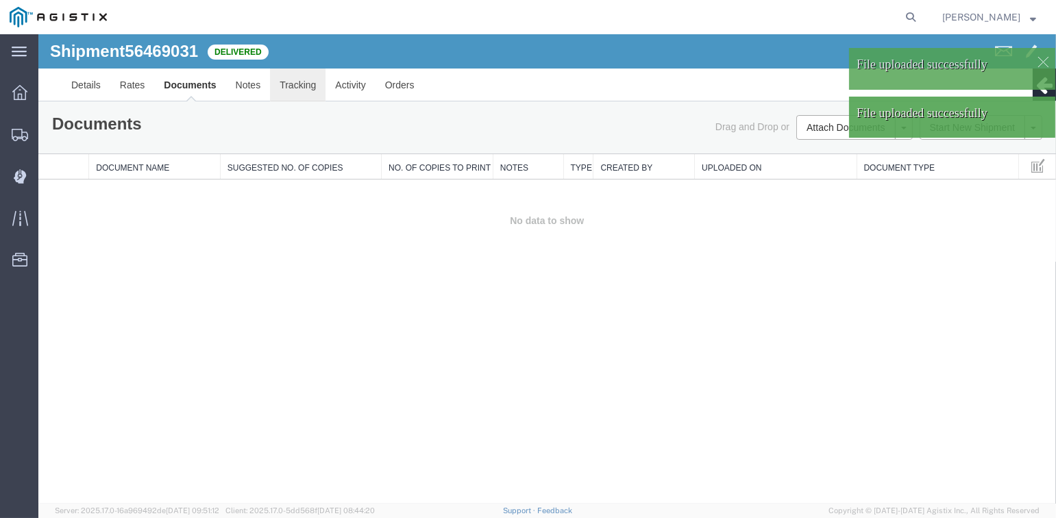
click at [301, 86] on link "Tracking" at bounding box center [297, 85] width 55 height 33
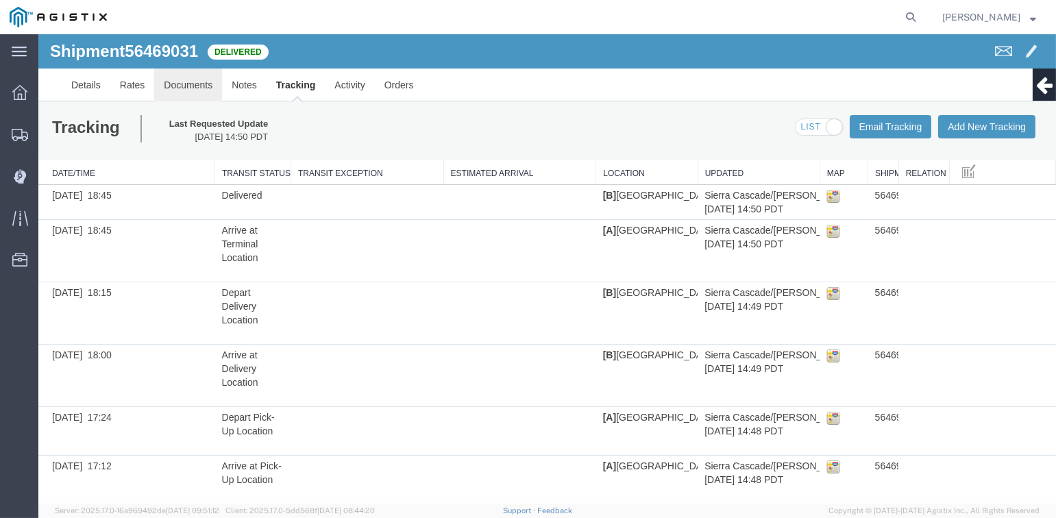
click at [182, 90] on link "Documents" at bounding box center [188, 85] width 68 height 33
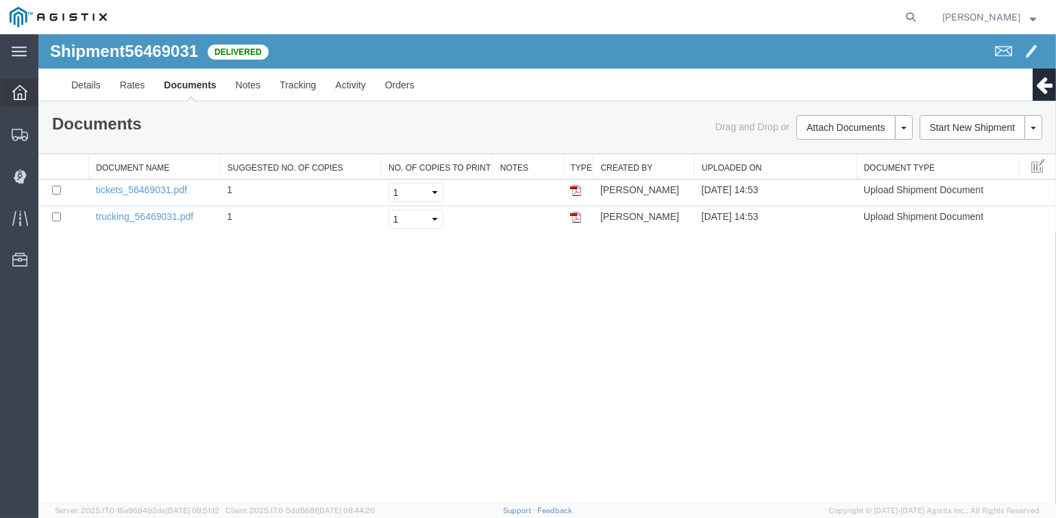
click at [14, 95] on icon at bounding box center [19, 92] width 15 height 15
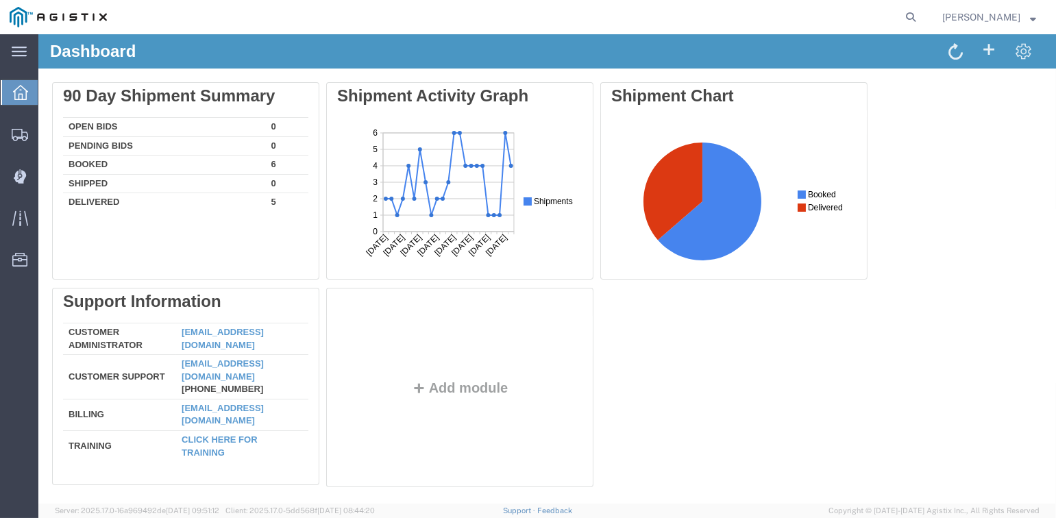
click at [1011, 17] on span "[PERSON_NAME]" at bounding box center [981, 17] width 78 height 15
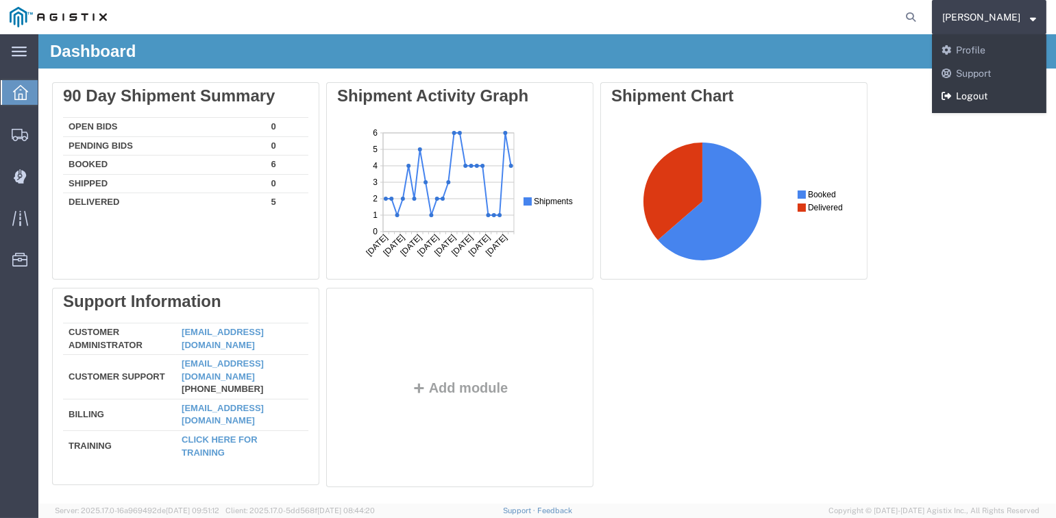
click at [976, 99] on link "Logout" at bounding box center [989, 96] width 114 height 23
